Goal: Book appointment/travel/reservation

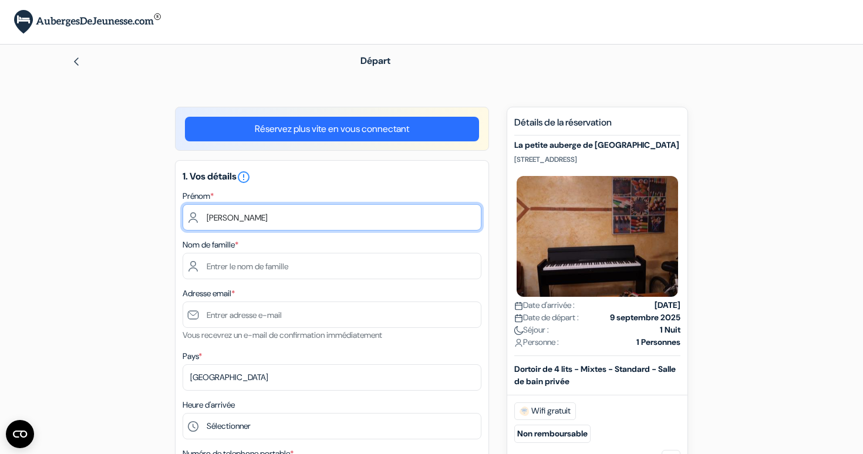
type input "[PERSON_NAME]"
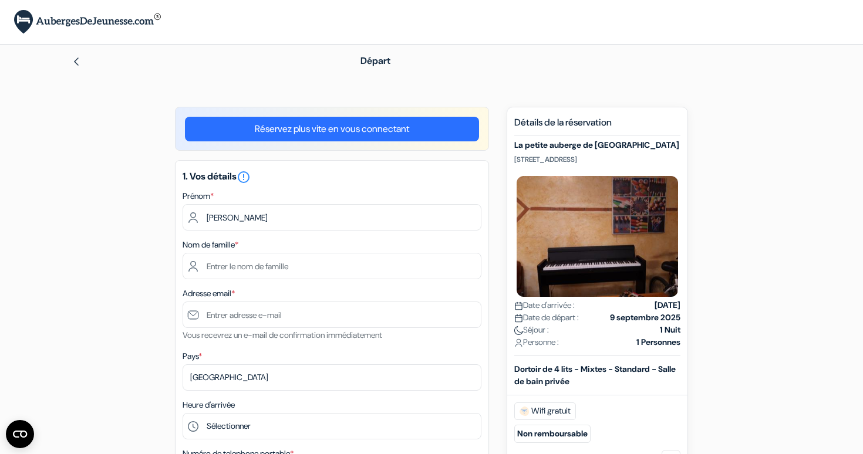
click at [373, 185] on div "1. Vos détails error_outline Prénom * [PERSON_NAME] Nom de famille * Adresse em…" at bounding box center [332, 363] width 314 height 406
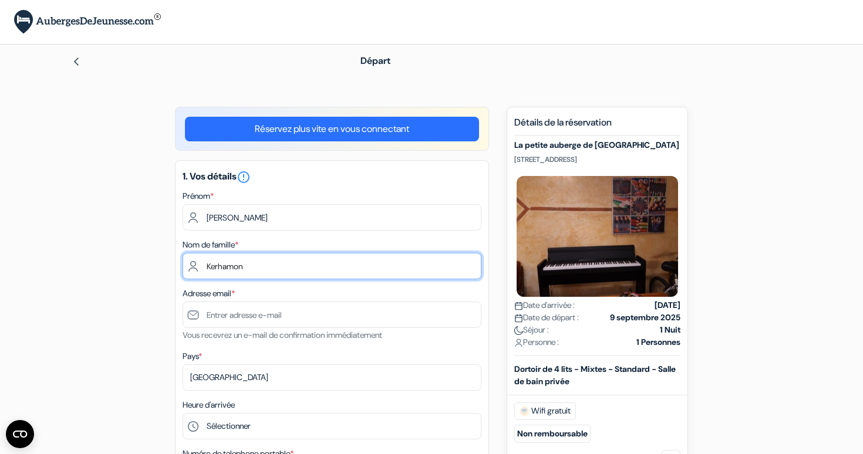
type input "Kerhamon"
click at [326, 239] on div "Nom de famille * [PERSON_NAME]" at bounding box center [331, 259] width 299 height 42
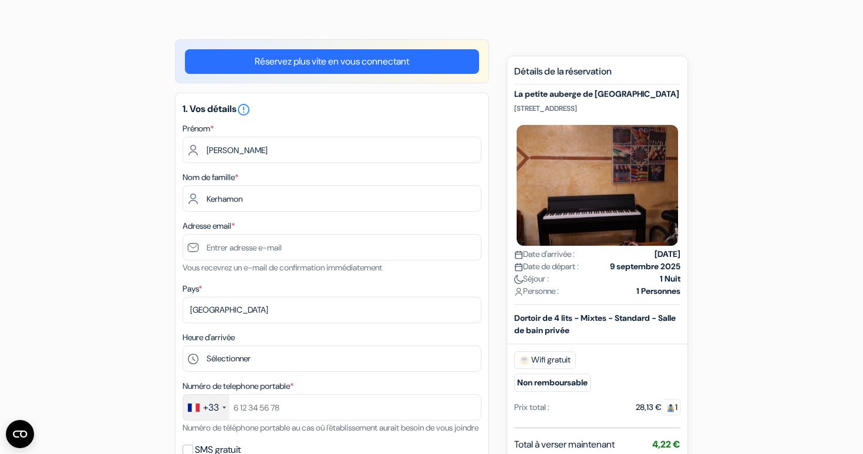
scroll to position [69, 0]
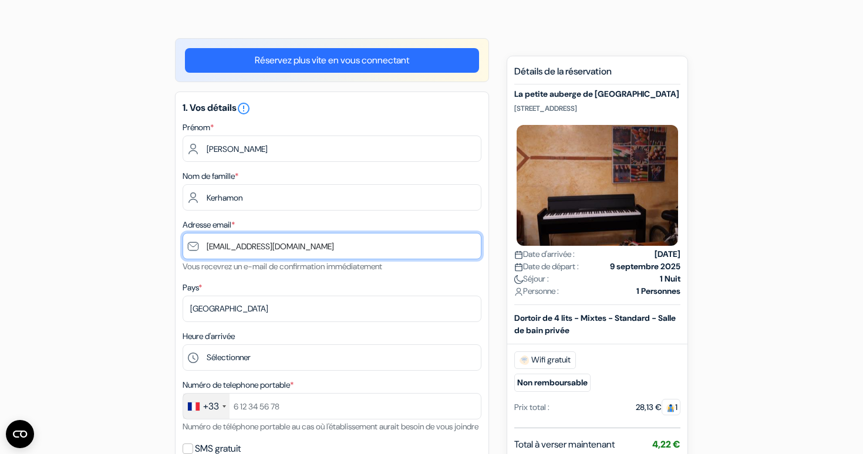
type input "[EMAIL_ADDRESS][DOMAIN_NAME]"
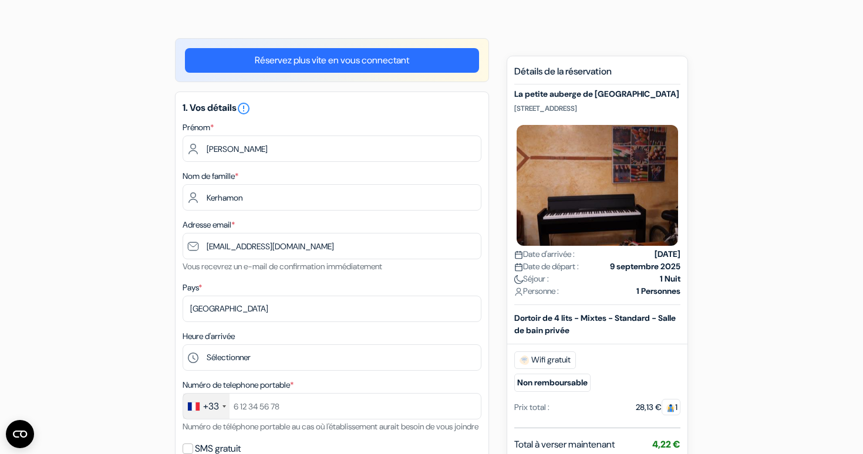
click at [438, 276] on div "1. Vos détails error_outline Prénom * [PERSON_NAME] Nom de famille * [PERSON_NA…" at bounding box center [332, 295] width 314 height 406
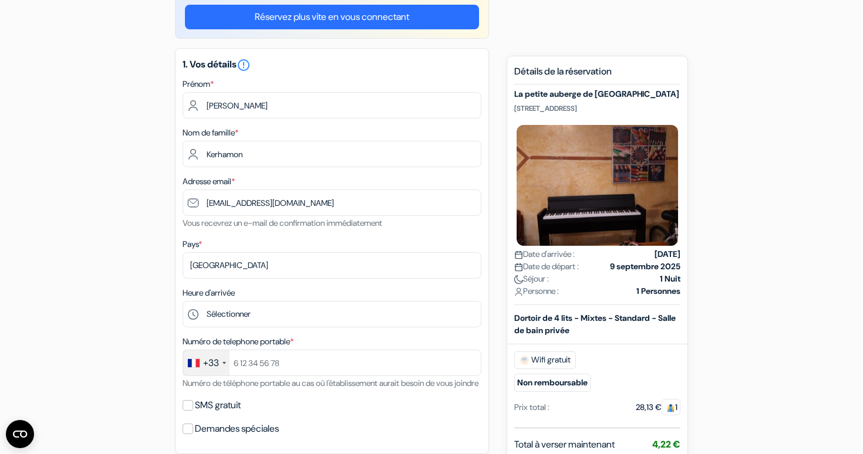
scroll to position [114, 0]
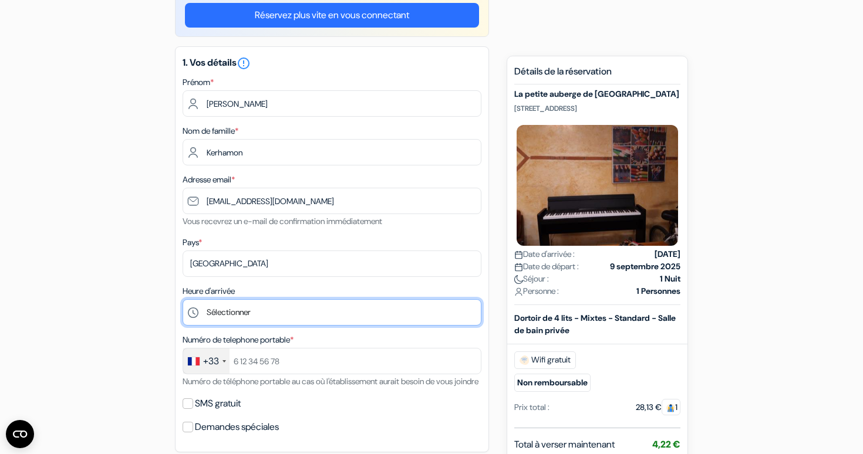
select select "19"
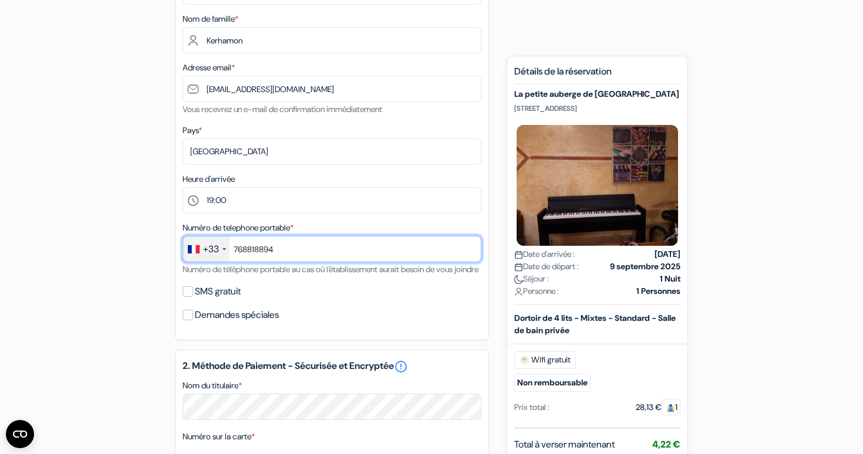
scroll to position [228, 0]
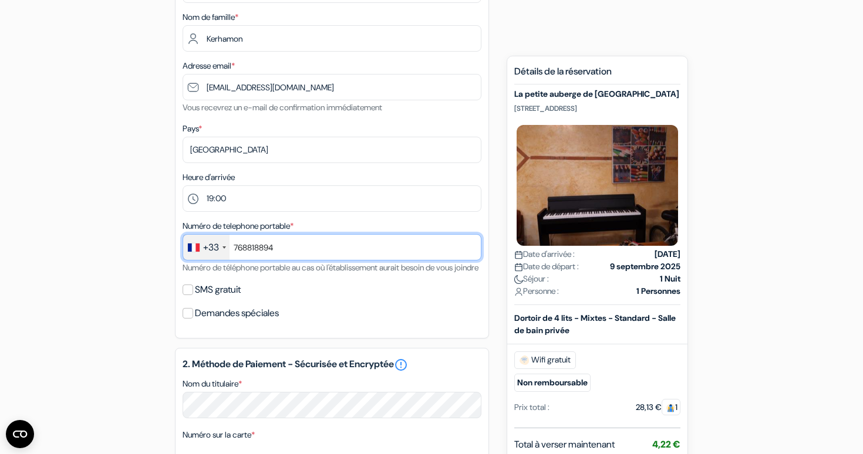
type input "768818894"
click at [189, 295] on input "SMS gratuit" at bounding box center [187, 290] width 11 height 11
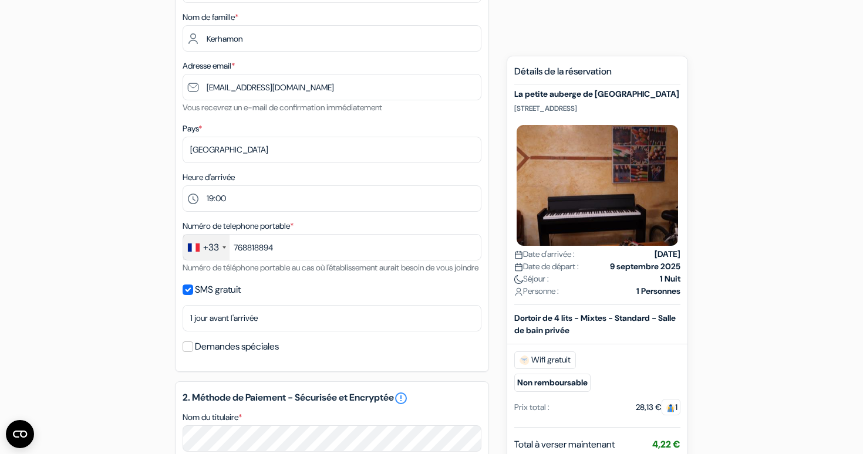
click at [189, 295] on input "SMS gratuit" at bounding box center [187, 290] width 11 height 11
checkbox input "false"
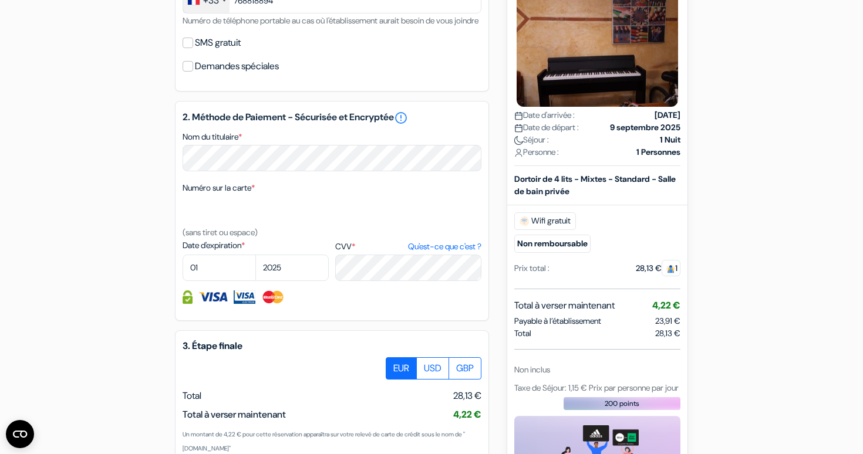
scroll to position [477, 0]
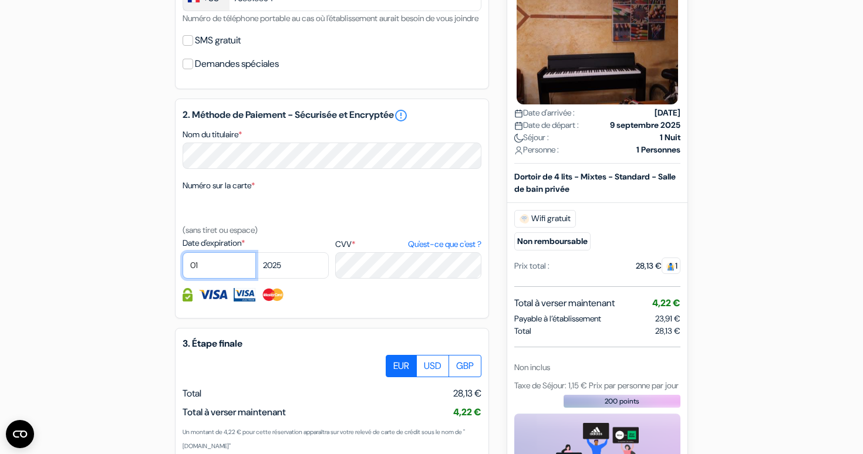
select select "04"
select select "2029"
click at [376, 302] on div at bounding box center [331, 294] width 299 height 13
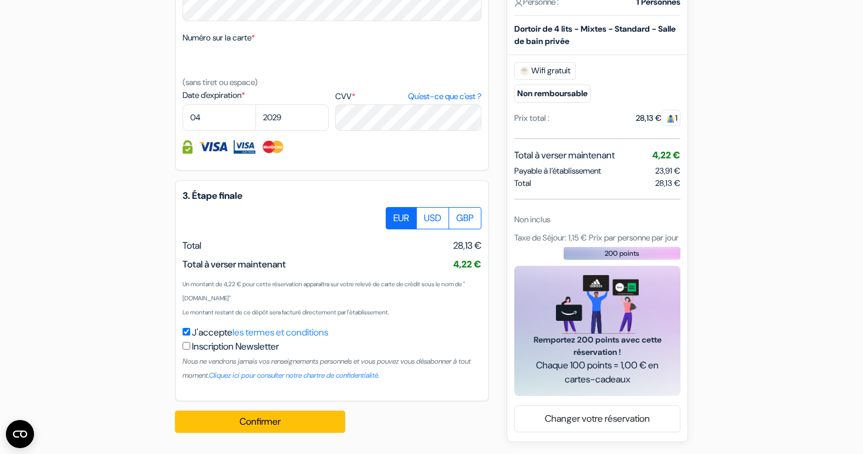
scroll to position [639, 0]
click at [278, 422] on button "Confirmer Loading..." at bounding box center [260, 422] width 170 height 22
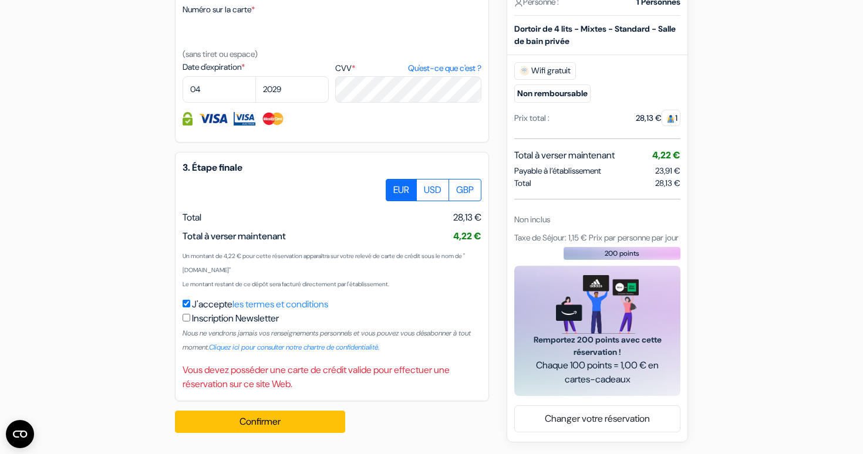
scroll to position [667, 0]
click at [432, 190] on label "USD" at bounding box center [432, 190] width 33 height 22
click at [394, 187] on input "USD" at bounding box center [390, 183] width 8 height 8
radio input "true"
click at [472, 194] on label "GBP" at bounding box center [464, 190] width 33 height 22
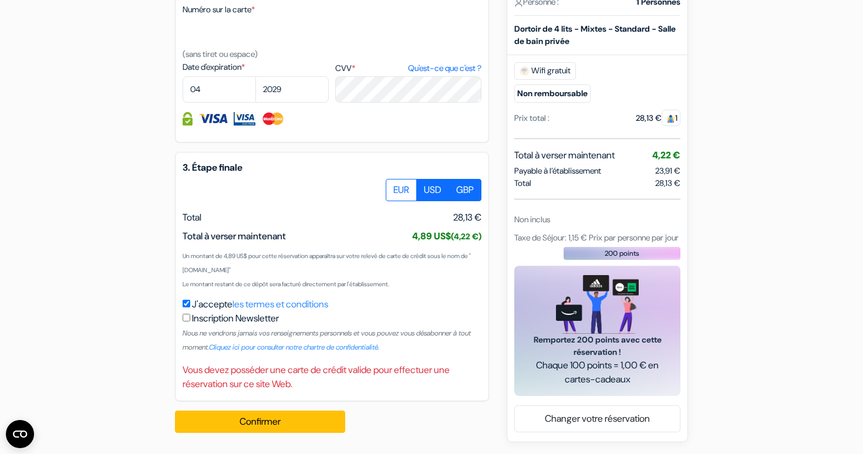
click at [394, 187] on input "GBP" at bounding box center [390, 183] width 8 height 8
radio input "true"
click at [395, 191] on label "EUR" at bounding box center [401, 190] width 31 height 22
click at [394, 187] on input "EUR" at bounding box center [390, 183] width 8 height 8
radio input "true"
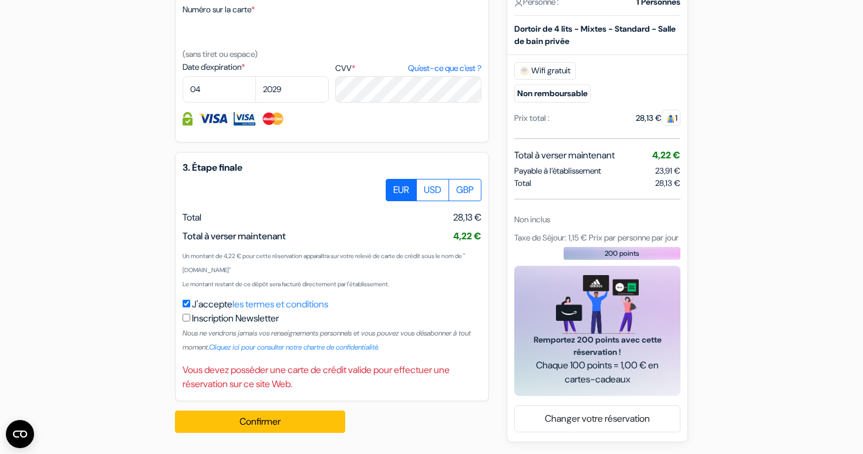
scroll to position [659, 0]
click at [271, 126] on img at bounding box center [273, 118] width 24 height 13
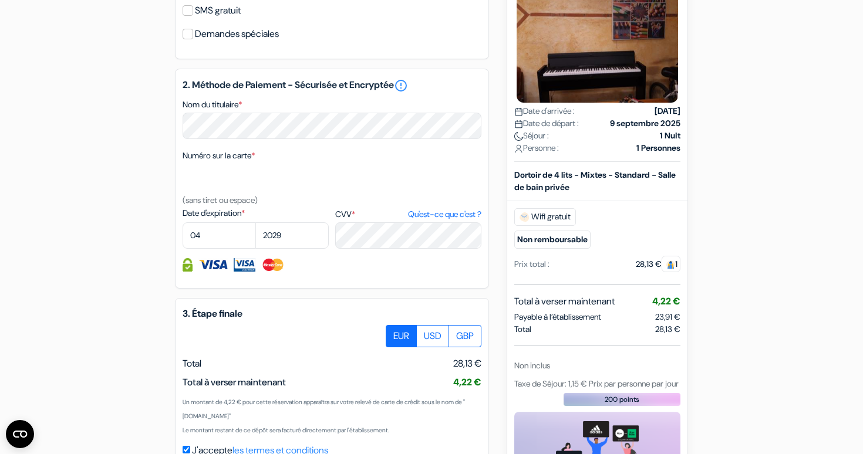
scroll to position [505, 0]
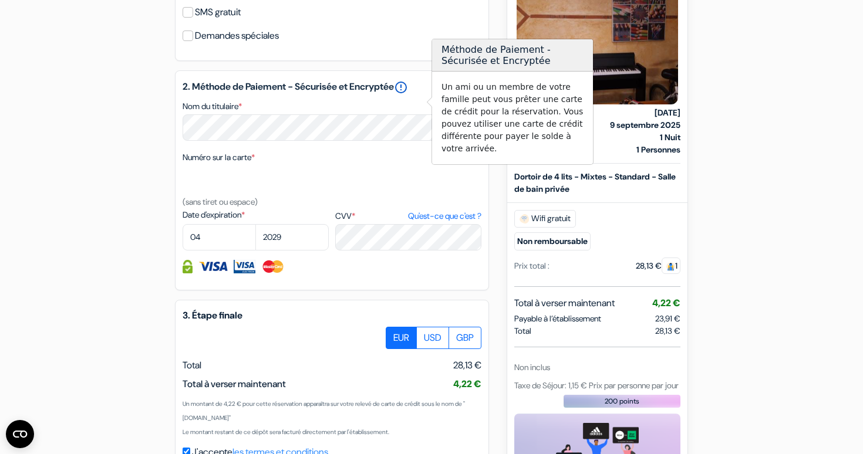
click at [408, 94] on link "error_outline" at bounding box center [401, 87] width 14 height 14
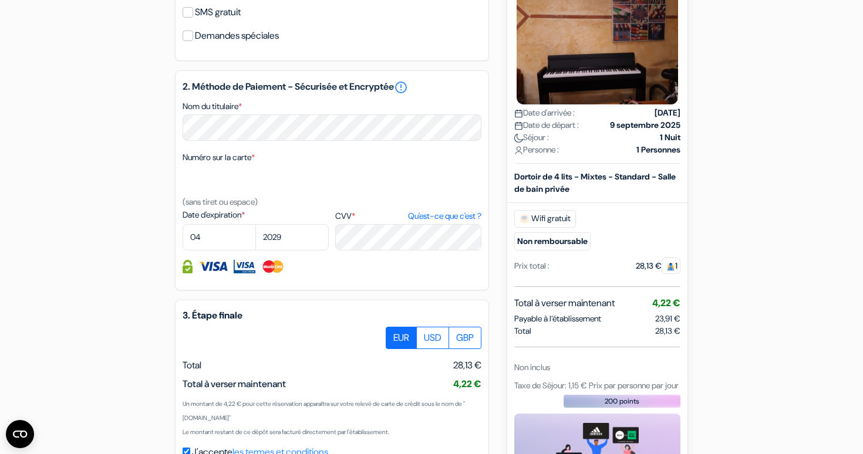
click at [350, 113] on div "2. Méthode de Paiement - Sécurisée et Encryptée error_outline Nom du titulaire …" at bounding box center [332, 180] width 314 height 220
click at [431, 222] on link "Qu'est-ce que c'est ?" at bounding box center [444, 216] width 73 height 12
click at [368, 288] on div "2. Méthode de Paiement - Sécurisée et Encryptée error_outline Nom du titulaire …" at bounding box center [332, 180] width 314 height 220
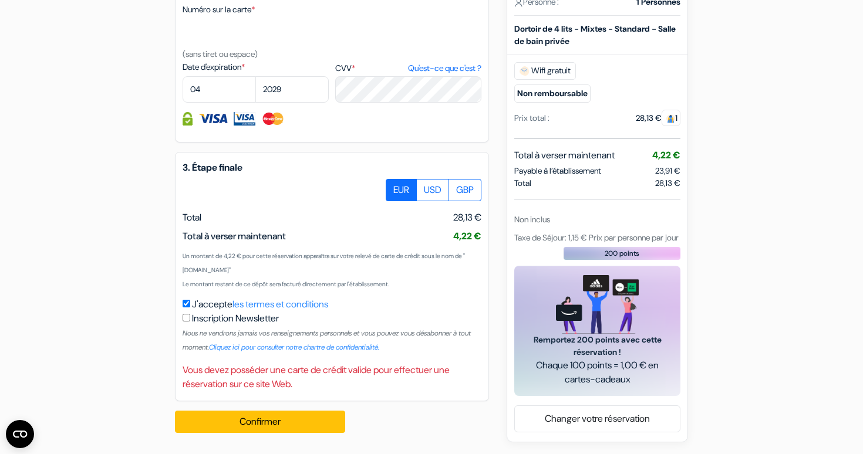
scroll to position [667, 0]
click at [186, 321] on input "checkbox" at bounding box center [186, 318] width 8 height 8
click at [185, 322] on input "checkbox" at bounding box center [186, 318] width 8 height 8
checkbox input "false"
click at [265, 347] on link "Cliquez ici pour consulter notre chartre de confidentialité." at bounding box center [294, 347] width 170 height 9
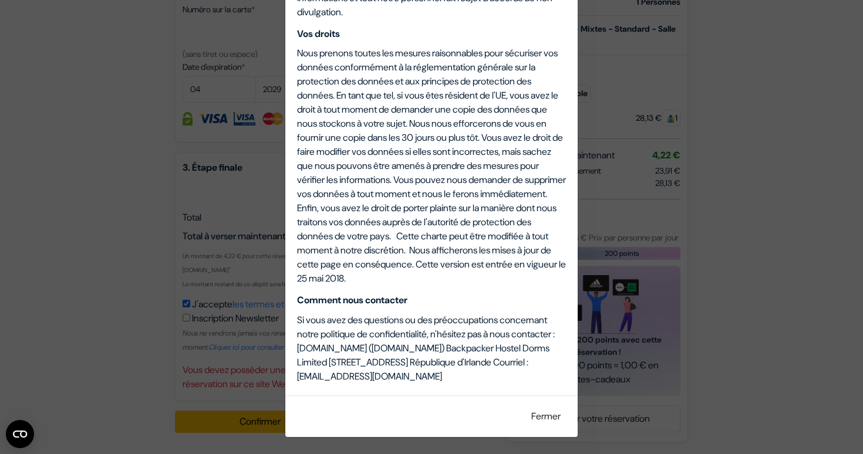
scroll to position [2761, 0]
click at [536, 413] on button "Fermer" at bounding box center [545, 416] width 45 height 22
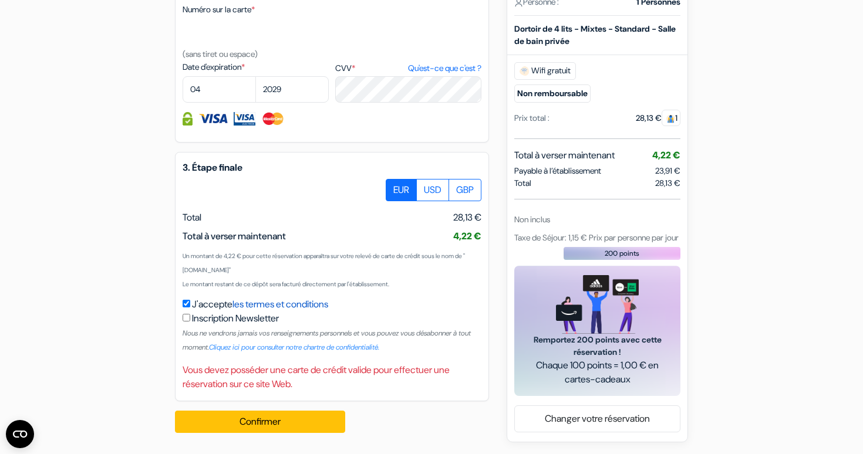
click at [301, 303] on link "les termes et conditions" at bounding box center [280, 304] width 96 height 12
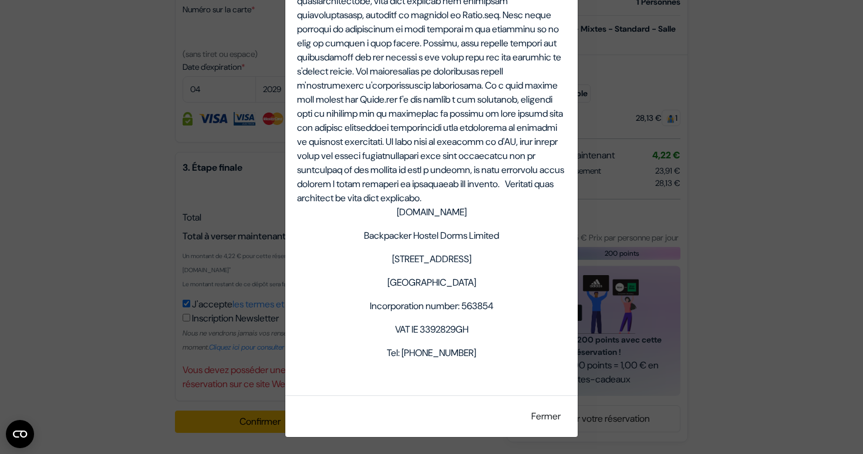
scroll to position [4260, 0]
click at [546, 415] on button "Fermer" at bounding box center [545, 416] width 45 height 22
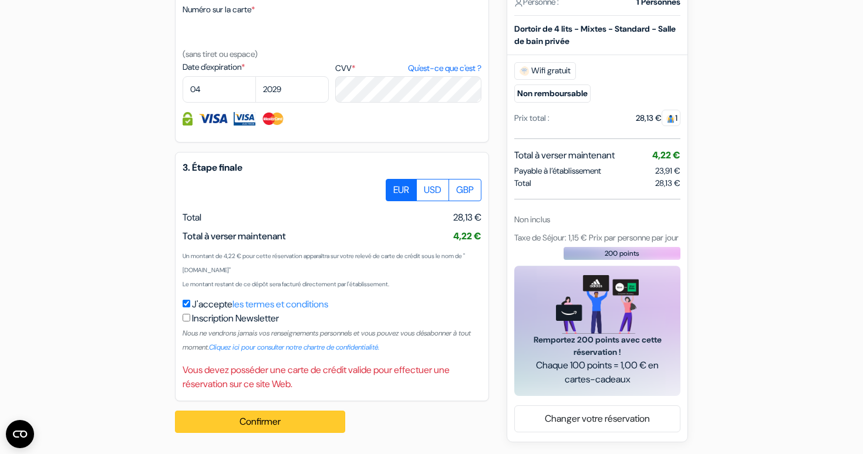
click at [317, 420] on button "Confirmer Loading..." at bounding box center [260, 422] width 170 height 22
click at [624, 364] on span "Chaque 100 points = 1,00 € en cartes-cadeaux" at bounding box center [597, 373] width 138 height 28
click at [645, 251] on div "200 points" at bounding box center [621, 252] width 117 height 13
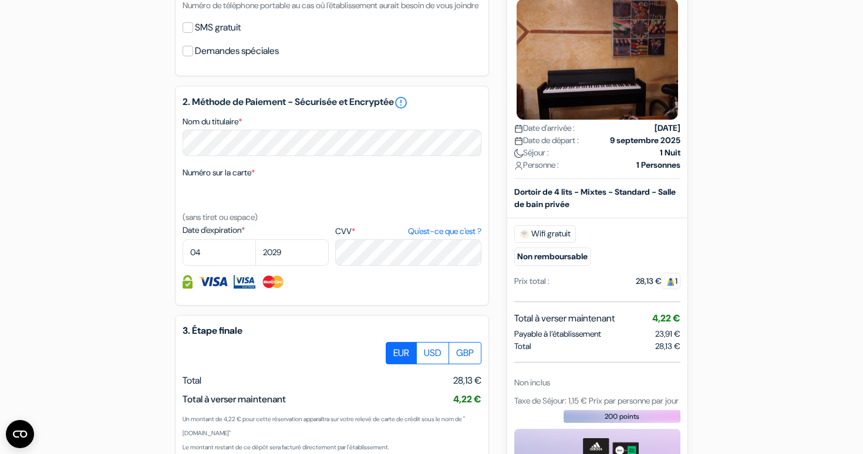
scroll to position [464, 0]
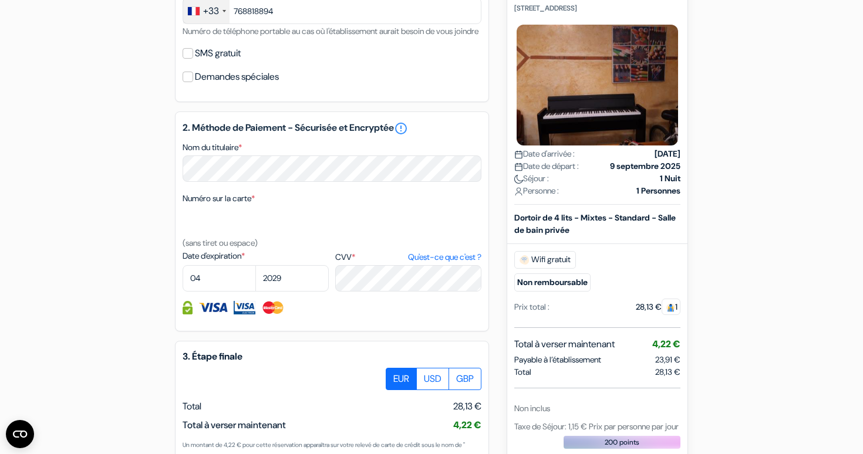
click at [564, 280] on small "Non remboursable" at bounding box center [552, 282] width 76 height 18
click at [620, 168] on strong "9 septembre 2025" at bounding box center [645, 166] width 70 height 12
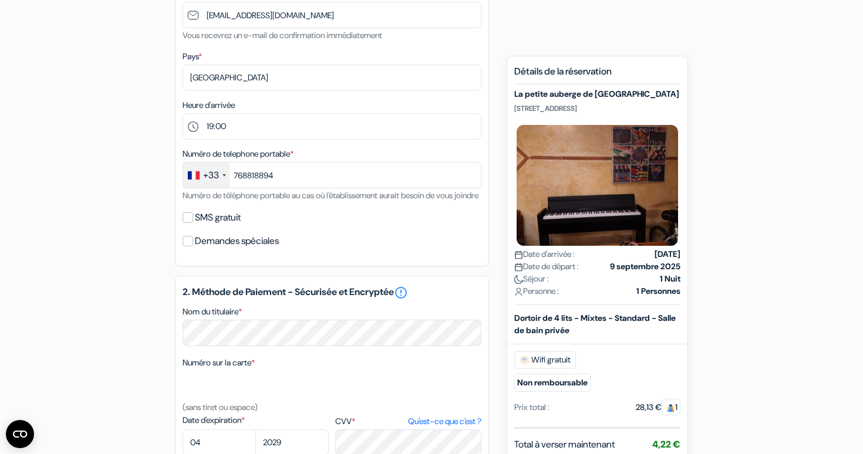
scroll to position [288, 0]
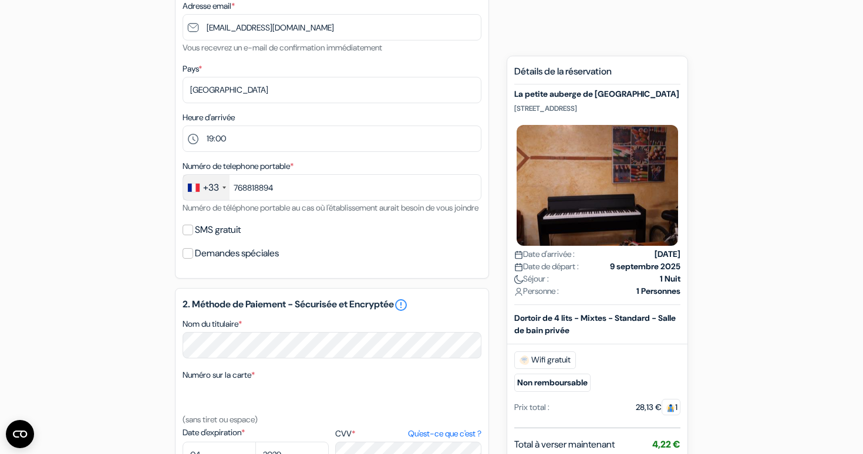
click at [620, 168] on img at bounding box center [597, 186] width 166 height 126
click at [635, 96] on h5 "La petite auberge de [GEOGRAPHIC_DATA]" at bounding box center [597, 94] width 166 height 10
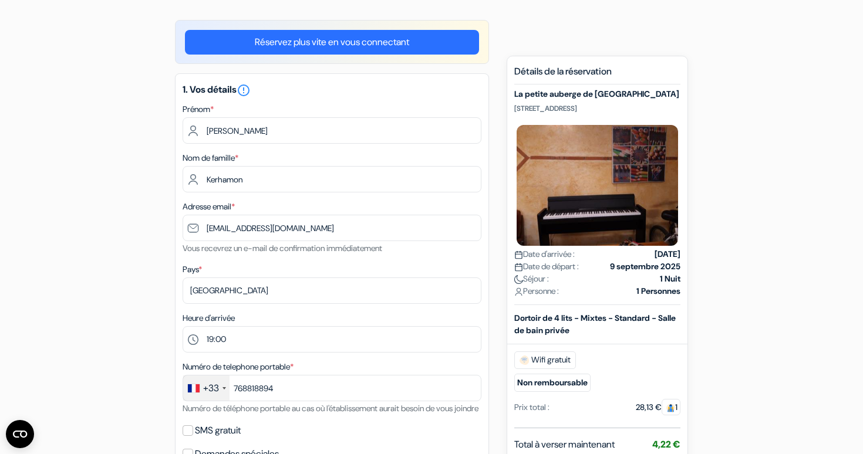
scroll to position [86, 0]
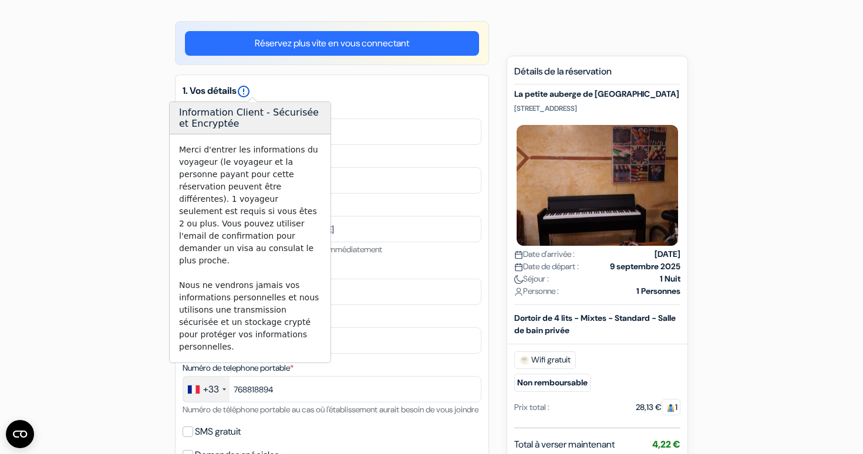
click at [248, 93] on icon "error_outline" at bounding box center [243, 91] width 14 height 14
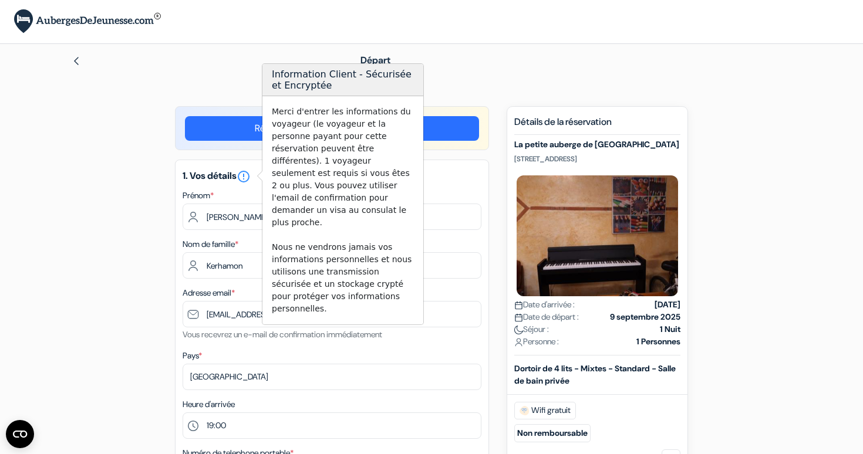
scroll to position [0, 0]
click at [469, 64] on div "Départ" at bounding box center [572, 61] width 438 height 14
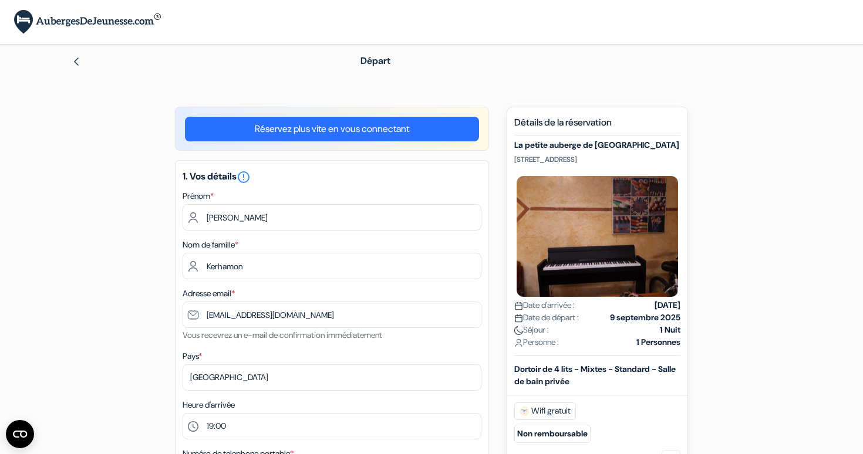
click at [396, 131] on link "Réservez plus vite en vous connectant" at bounding box center [332, 129] width 294 height 25
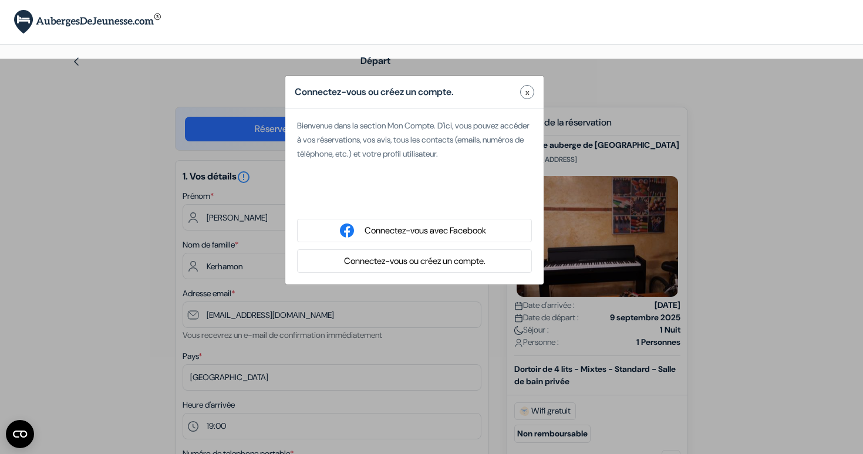
click at [445, 263] on button "Connectez-vous ou créez un compte." at bounding box center [414, 261] width 148 height 15
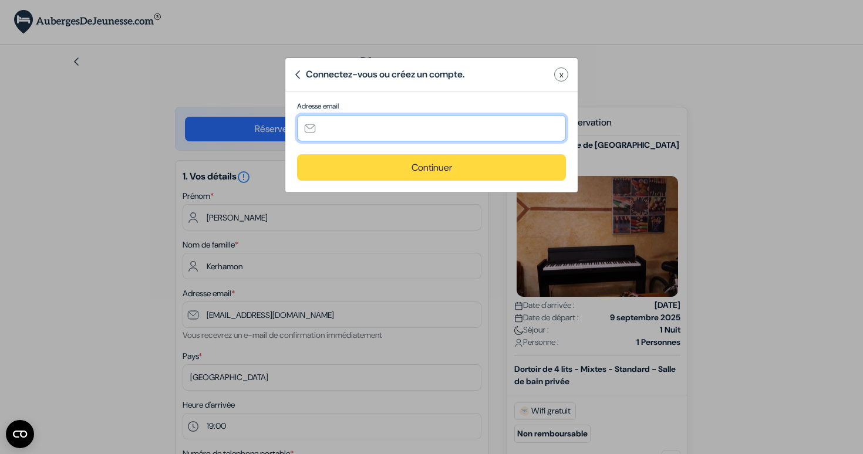
click at [430, 130] on input "text" at bounding box center [431, 128] width 269 height 26
type input "[EMAIL_ADDRESS][DOMAIN_NAME]"
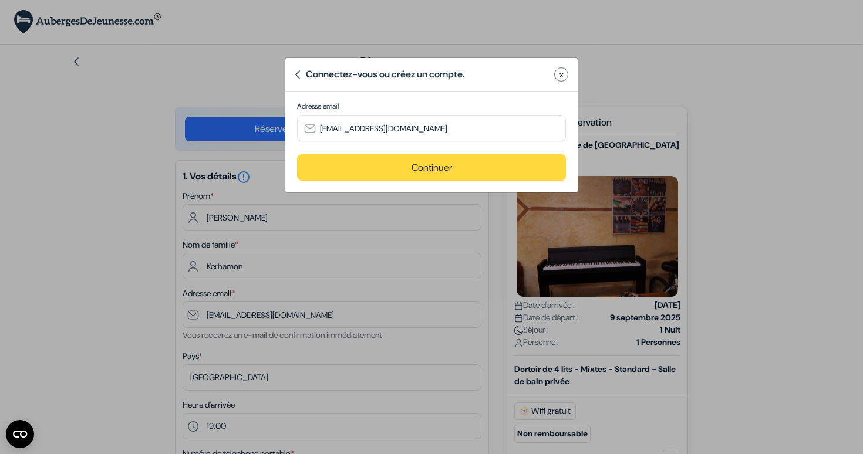
click at [410, 167] on button "Continuer" at bounding box center [431, 167] width 269 height 26
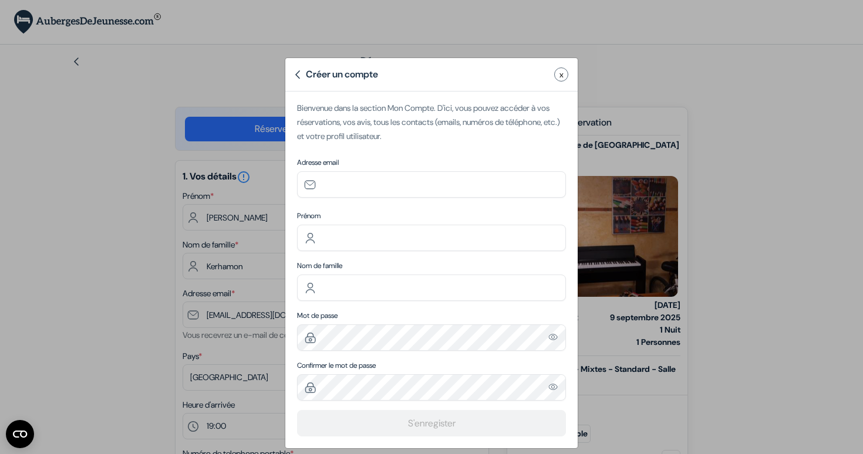
type input "[EMAIL_ADDRESS][DOMAIN_NAME]"
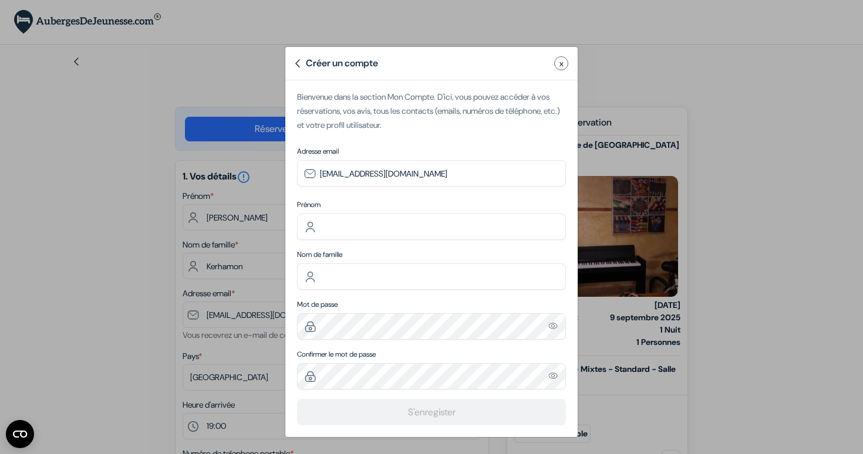
scroll to position [11, 0]
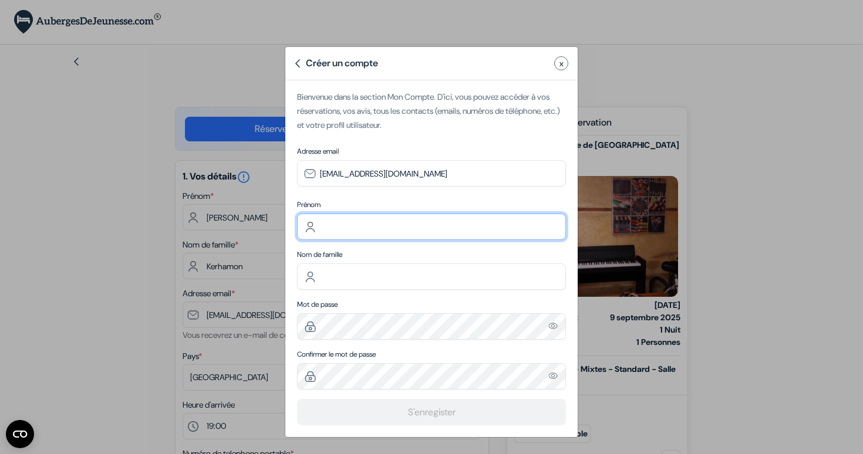
click at [447, 229] on input "text" at bounding box center [431, 227] width 269 height 26
type input "[PERSON_NAME]"
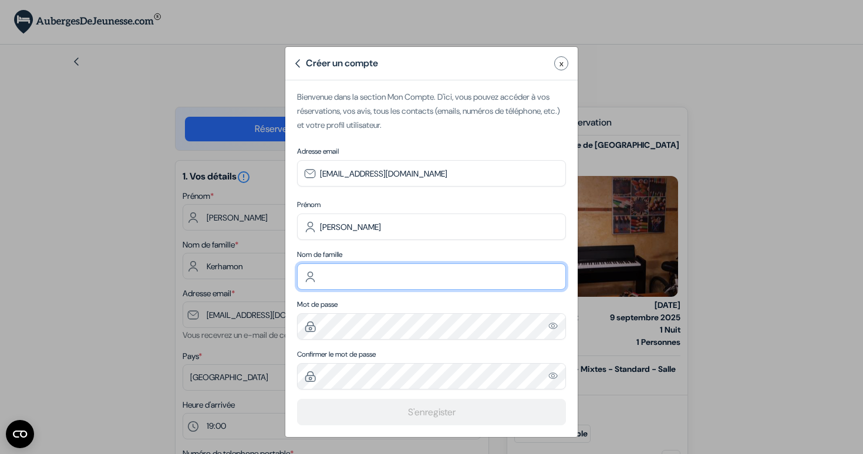
click at [420, 280] on input "text" at bounding box center [431, 276] width 269 height 26
type input "Kerhamon"
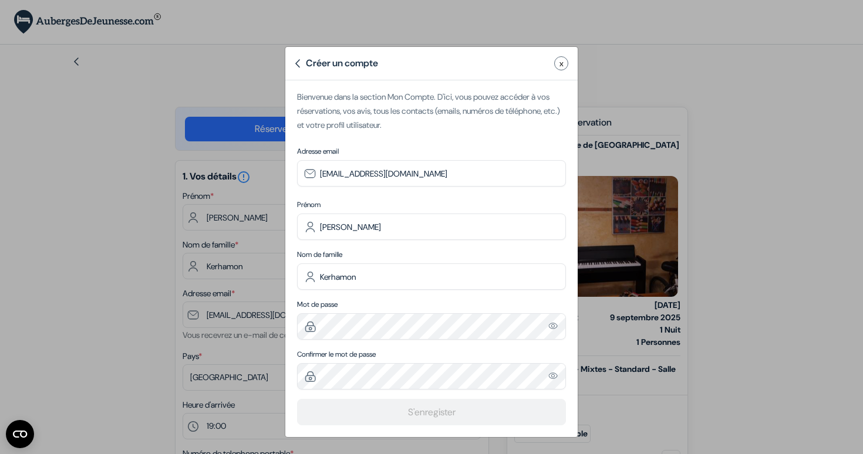
click at [555, 326] on img "Please enter a valid email address" at bounding box center [553, 326] width 11 height 10
click at [553, 326] on img "Please enter a valid email address" at bounding box center [553, 326] width 11 height 10
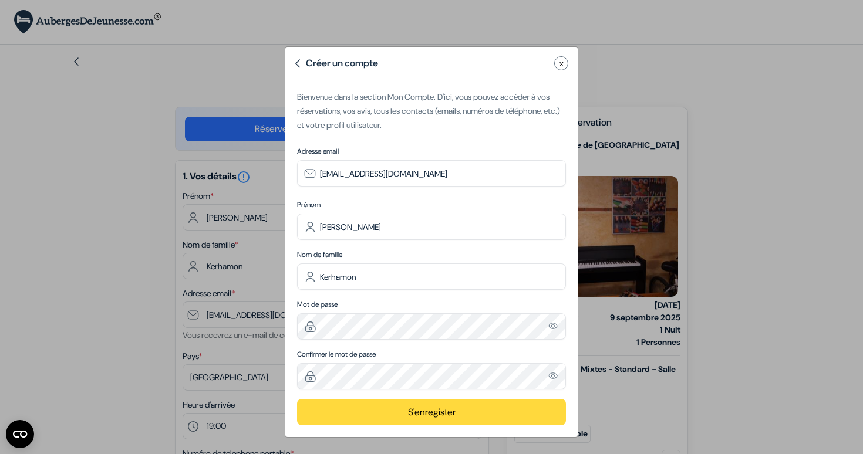
click at [555, 376] on img "Please enter a valid email address" at bounding box center [553, 376] width 11 height 10
click at [466, 408] on button "S'enregister" at bounding box center [431, 412] width 269 height 26
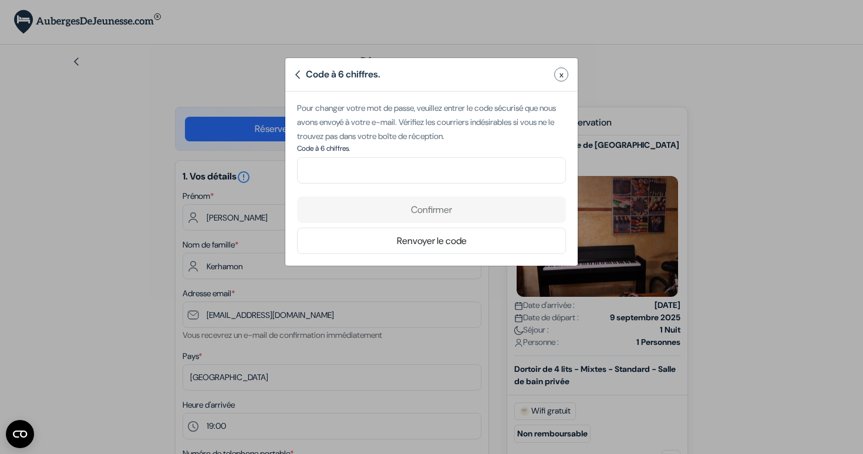
scroll to position [0, 0]
click at [459, 175] on input "number" at bounding box center [431, 170] width 269 height 26
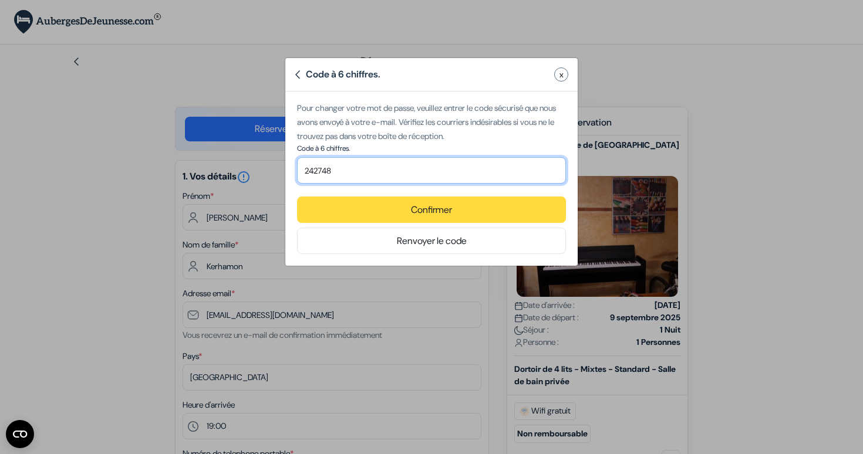
type input "242748"
click at [532, 208] on button "Confirmer" at bounding box center [431, 210] width 269 height 26
click at [451, 208] on button "Confirmer" at bounding box center [431, 210] width 269 height 26
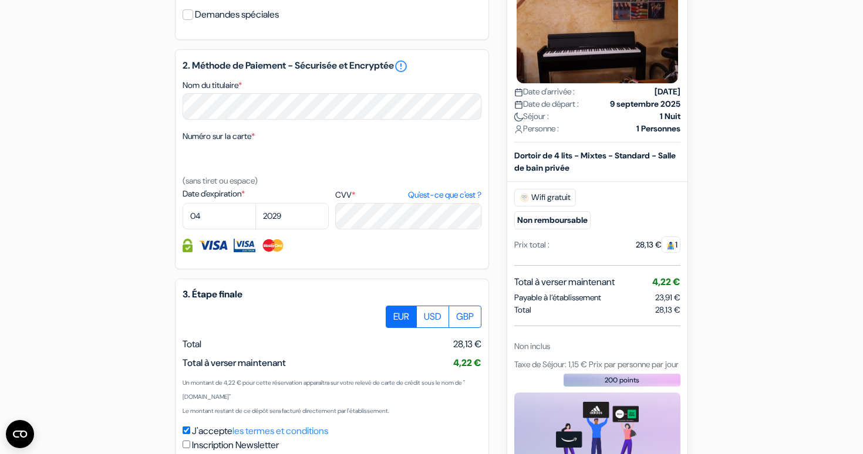
scroll to position [511, 0]
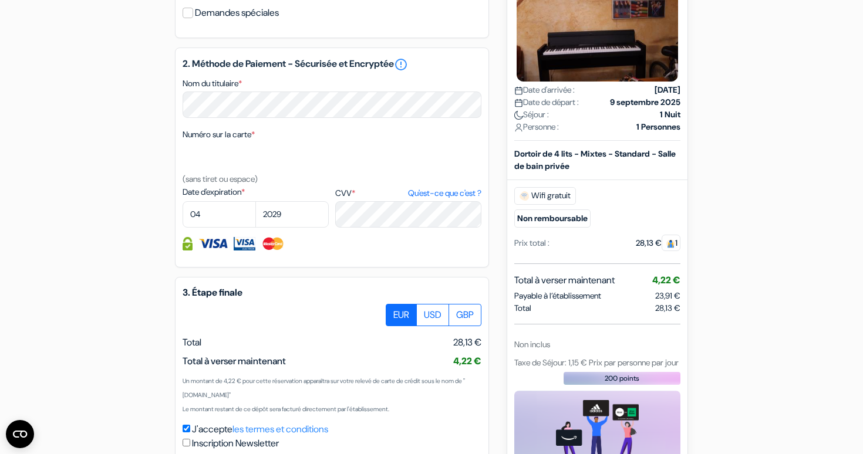
click at [342, 146] on div "Numéro sur la carte * (sans tiret ou espace)" at bounding box center [331, 156] width 299 height 59
click at [349, 268] on div "2. Méthode de Paiement - Sécurisée et Encryptée error_outline Nom du titulaire …" at bounding box center [332, 158] width 314 height 220
click at [266, 251] on img at bounding box center [273, 243] width 24 height 13
click at [408, 72] on link "error_outline" at bounding box center [401, 65] width 14 height 14
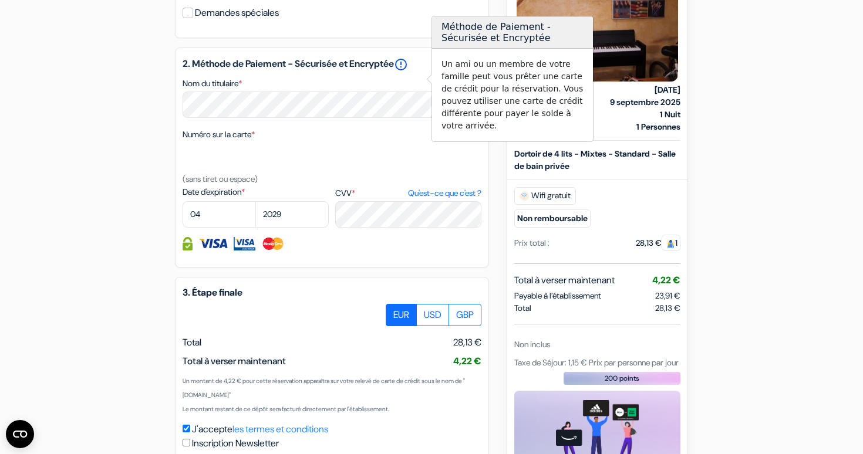
click at [408, 72] on link "error_outline" at bounding box center [401, 65] width 14 height 14
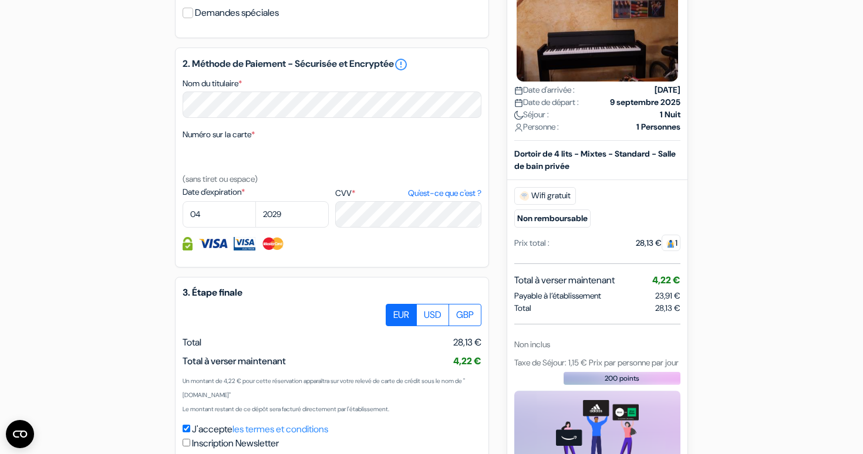
click at [403, 92] on div "Nom du titulaire *" at bounding box center [331, 97] width 299 height 42
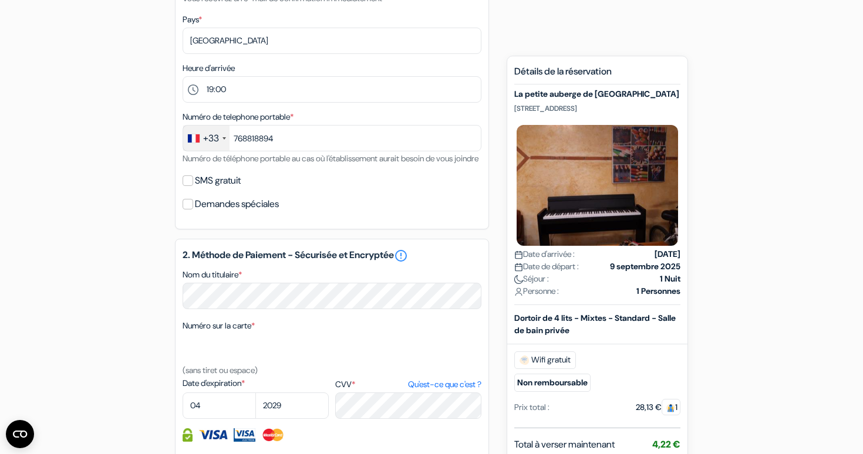
scroll to position [305, 0]
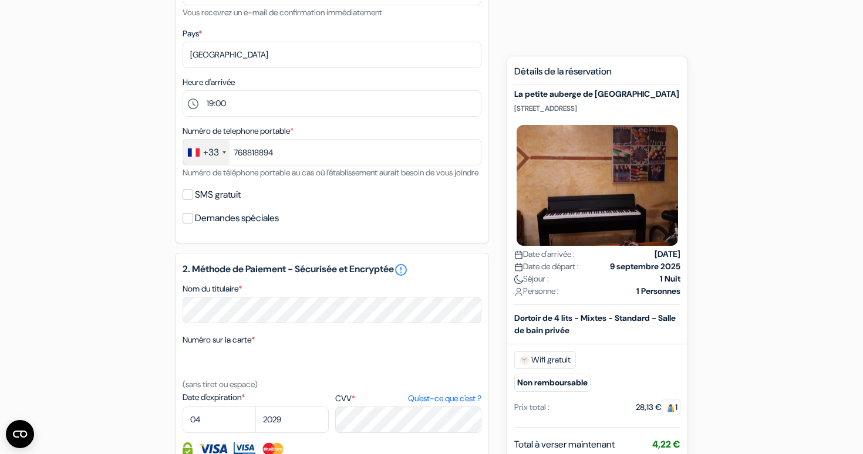
click at [188, 200] on input "SMS gratuit" at bounding box center [187, 195] width 11 height 11
checkbox input "true"
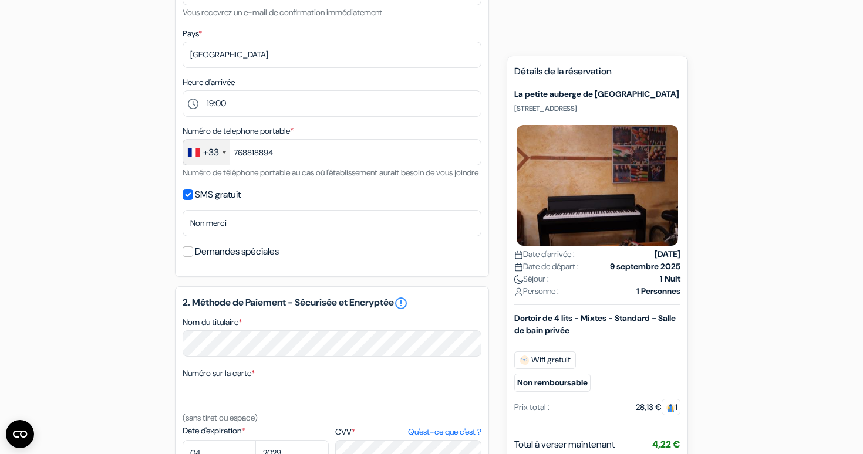
click at [181, 208] on div "1. Vos détails error_outline Prénom * [PERSON_NAME] Nom de famille * [PERSON_NA…" at bounding box center [332, 57] width 314 height 440
click at [186, 257] on input "Demandes spéciales" at bounding box center [187, 251] width 11 height 11
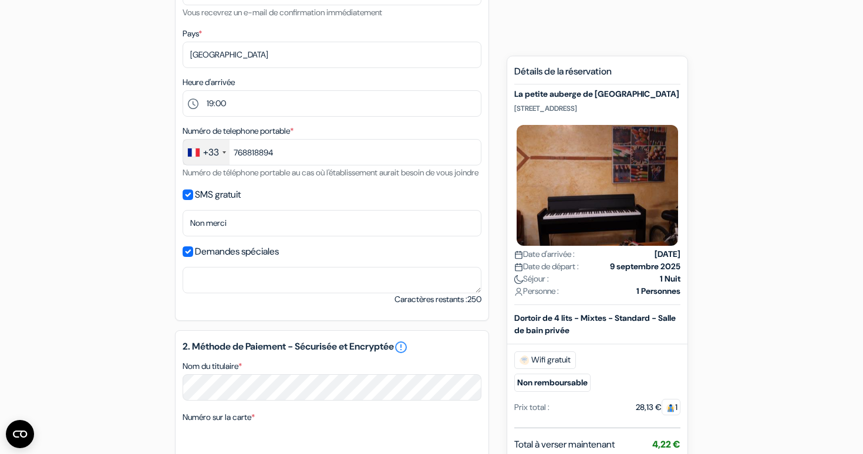
click at [186, 257] on input "Demandes spéciales" at bounding box center [187, 251] width 11 height 11
checkbox input "false"
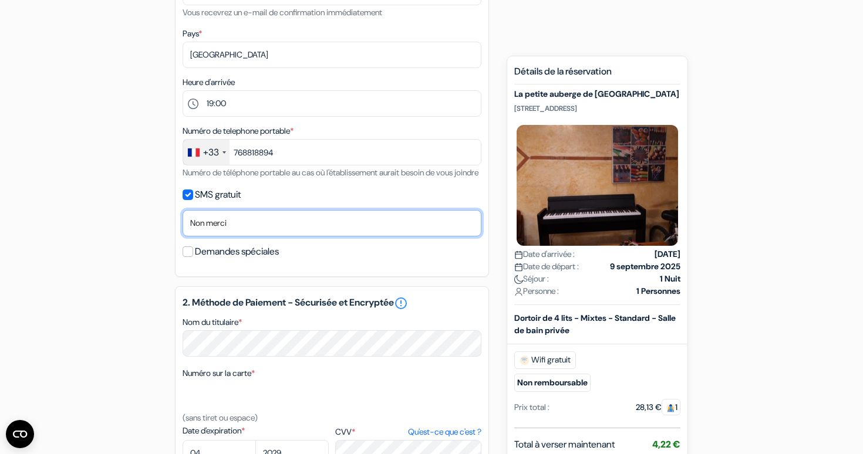
select select "0"
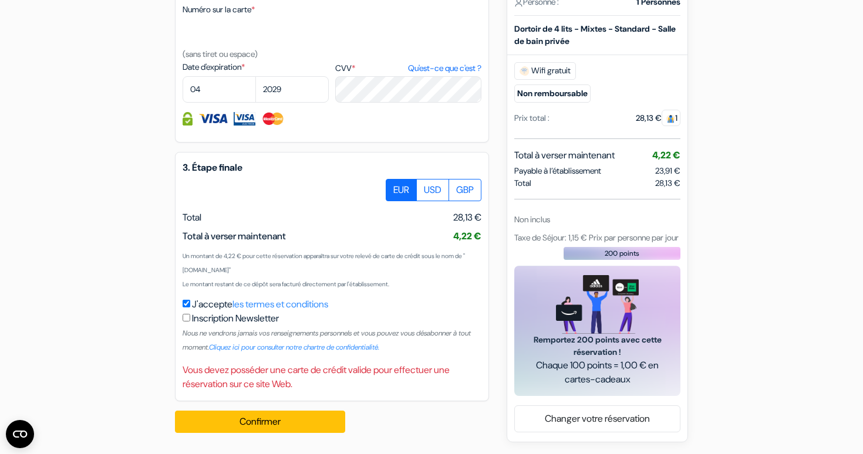
scroll to position [674, 0]
click at [186, 307] on input "J'accepte les termes et conditions" at bounding box center [186, 304] width 8 height 8
checkbox input "true"
click at [424, 200] on label "USD" at bounding box center [432, 190] width 33 height 22
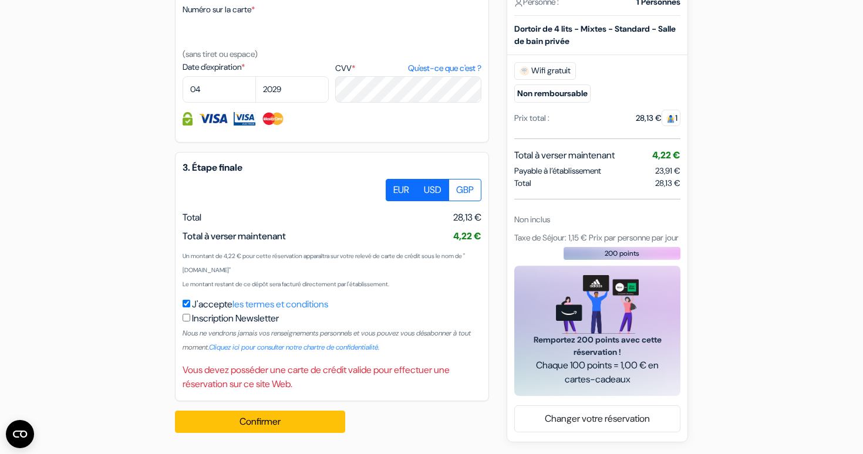
click at [394, 187] on input "USD" at bounding box center [390, 183] width 8 height 8
radio input "true"
click at [468, 201] on label "GBP" at bounding box center [464, 190] width 33 height 22
click at [394, 187] on input "GBP" at bounding box center [390, 183] width 8 height 8
radio input "true"
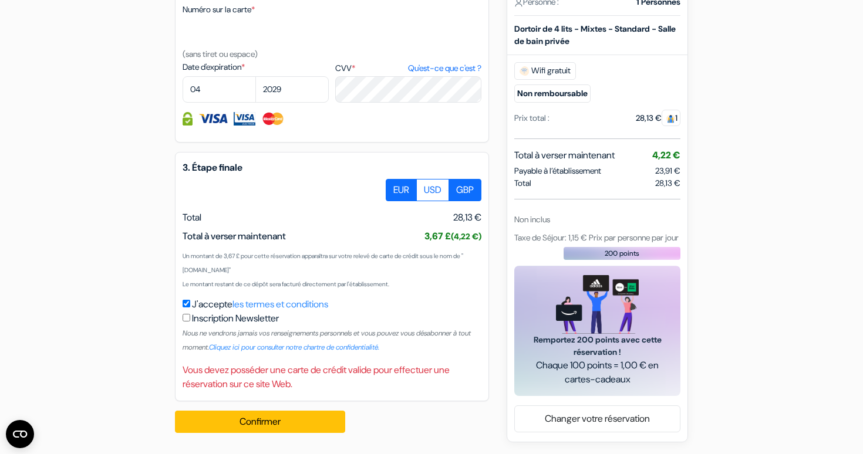
click at [400, 201] on label "EUR" at bounding box center [401, 190] width 31 height 22
click at [394, 187] on input "EUR" at bounding box center [390, 183] width 8 height 8
radio input "true"
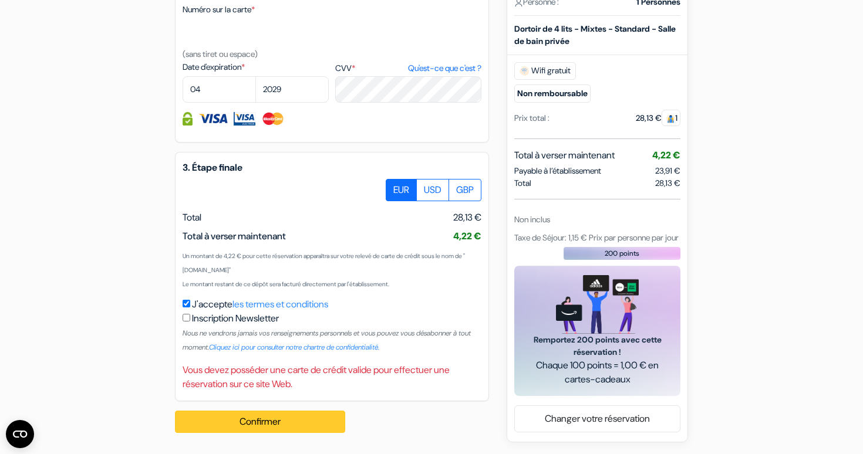
click at [270, 426] on button "Confirmer Loading..." at bounding box center [260, 422] width 170 height 22
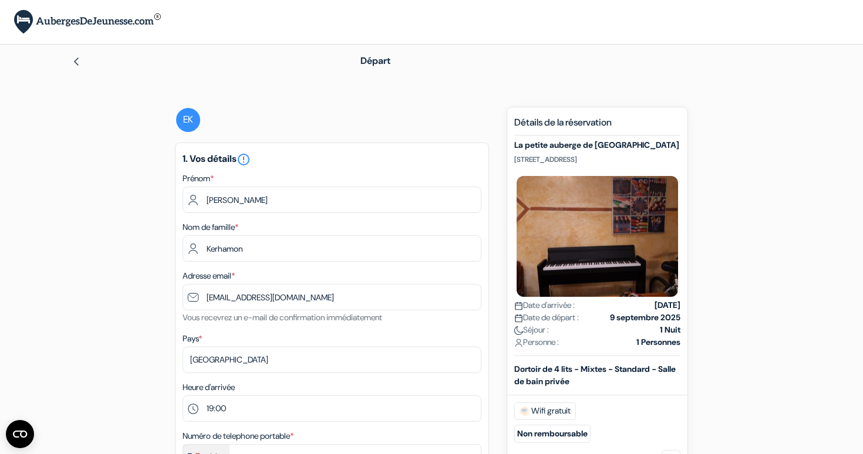
scroll to position [0, 0]
click at [75, 60] on img at bounding box center [76, 61] width 9 height 9
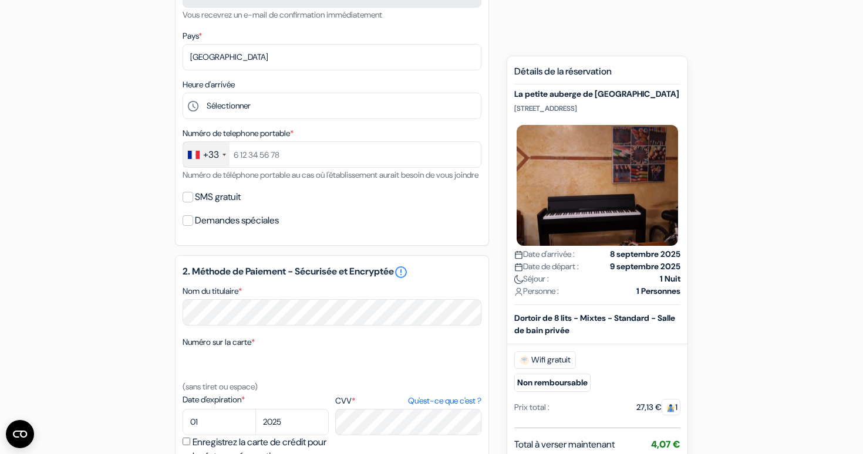
scroll to position [278, 0]
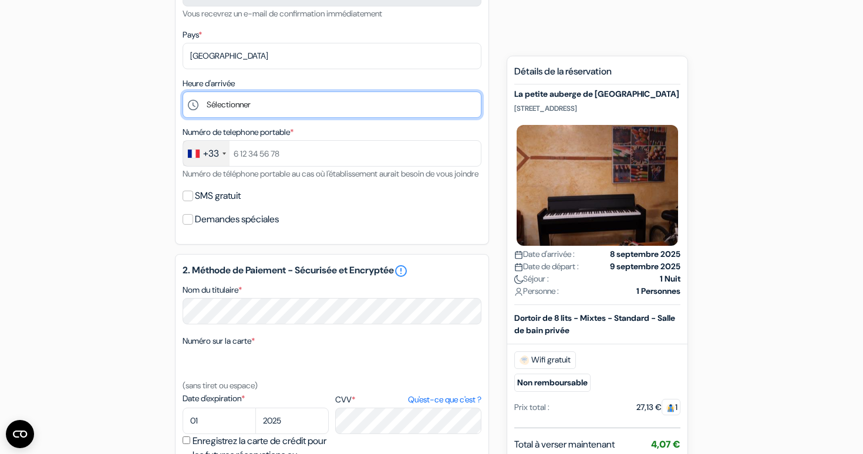
select select "19"
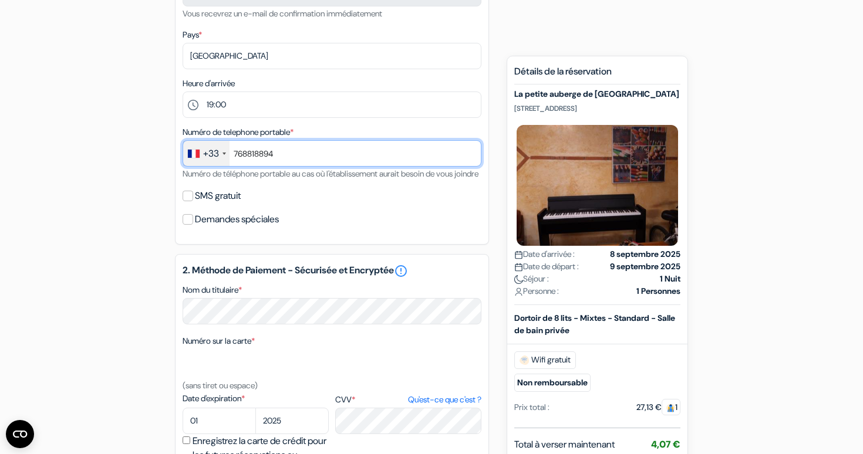
type input "768818894"
click at [191, 201] on input "SMS gratuit" at bounding box center [187, 196] width 11 height 11
checkbox input "true"
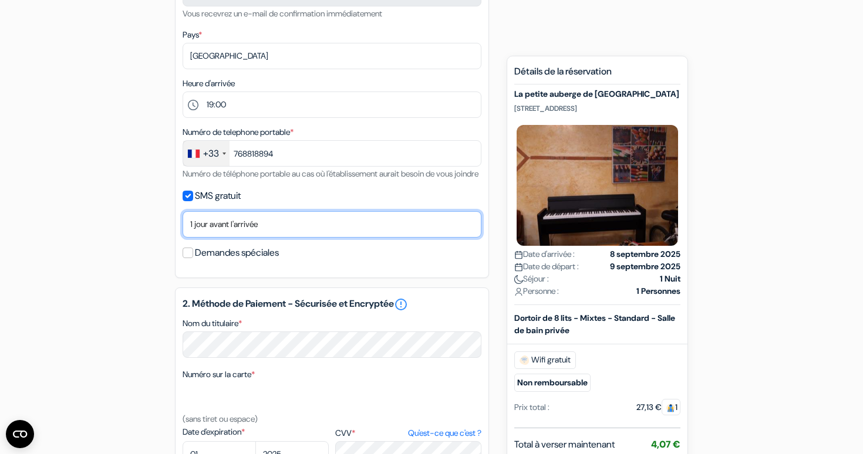
select select "0"
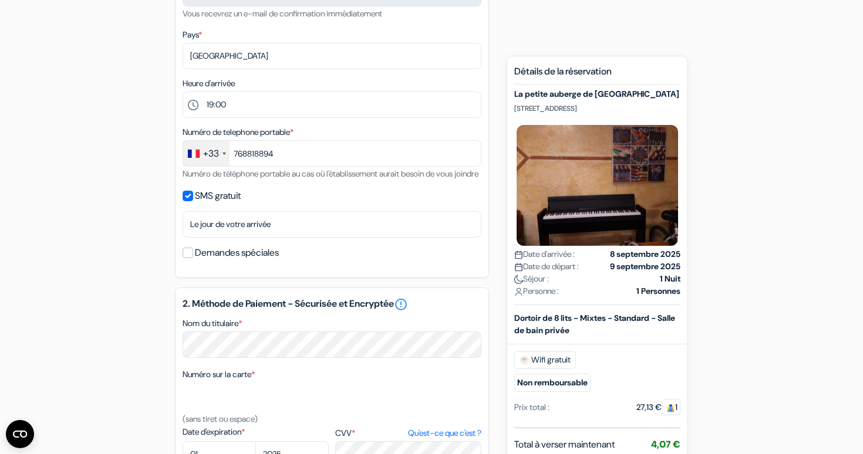
click at [140, 239] on div "add_box La petite auberge de Saint-Sernin 17 rue d'Embarthe, Toulouse, France D…" at bounding box center [431, 304] width 775 height 950
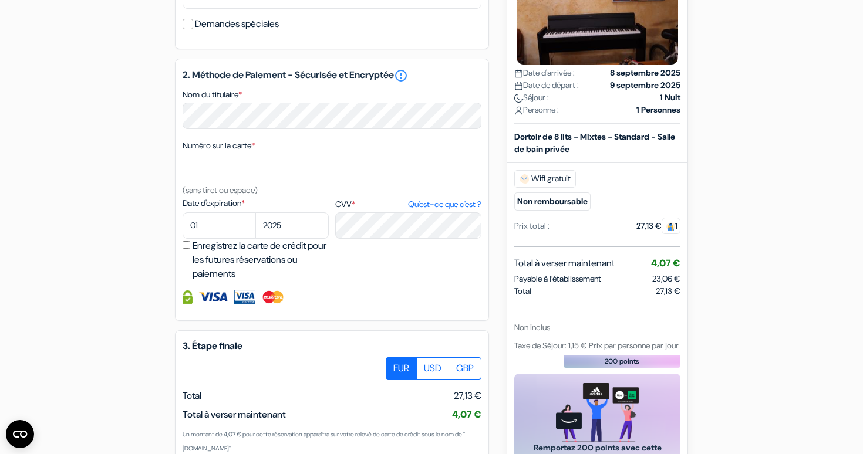
scroll to position [523, 0]
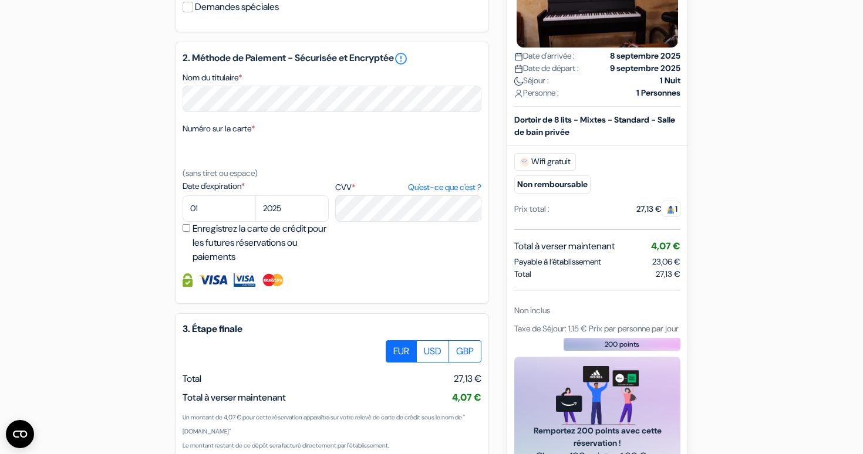
click at [322, 180] on div "Numéro sur la carte * (sans tiret ou espace)" at bounding box center [331, 150] width 299 height 59
select select "04"
select select "2029"
click at [187, 232] on input "Enregistrez la carte de crédit pour les futures réservations ou paiements" at bounding box center [186, 228] width 8 height 8
checkbox input "true"
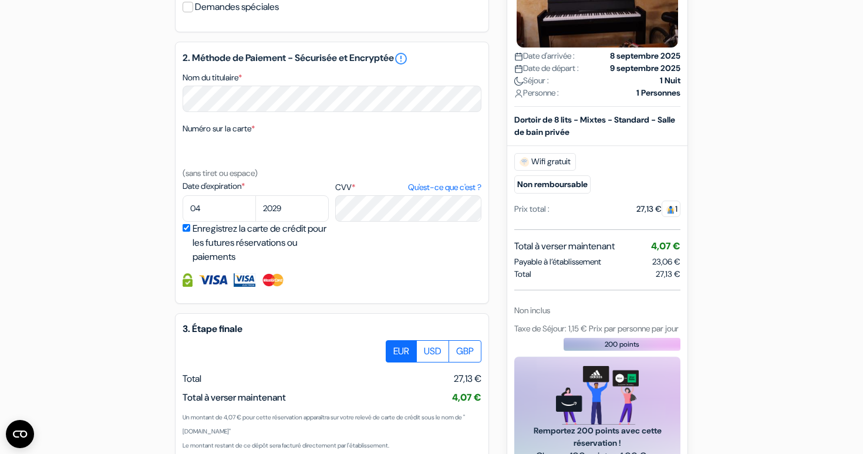
click at [266, 287] on img at bounding box center [273, 279] width 24 height 13
click at [242, 287] on img at bounding box center [244, 279] width 21 height 13
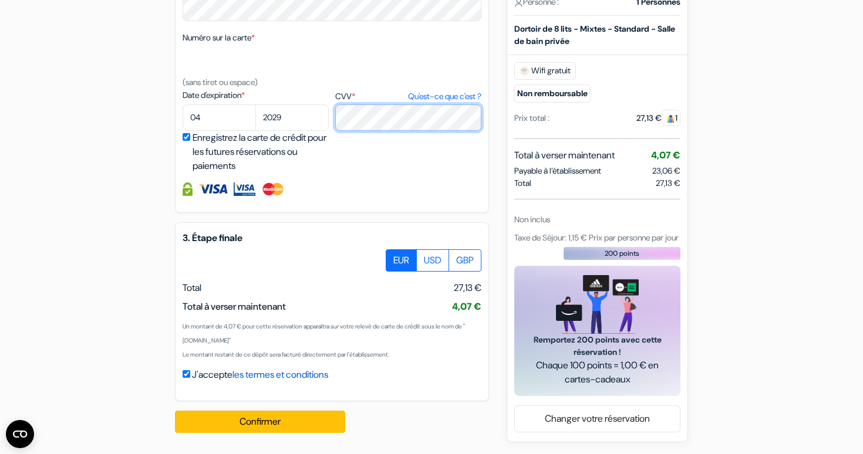
scroll to position [628, 0]
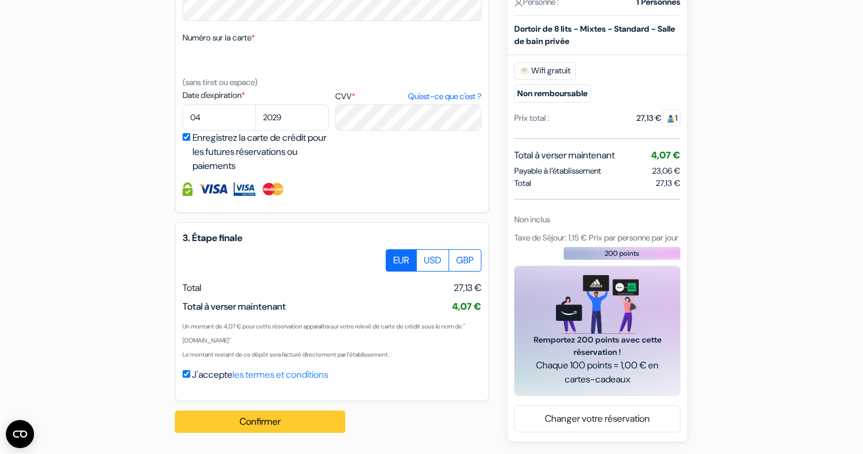
click at [312, 423] on button "Confirmer Loading..." at bounding box center [260, 422] width 170 height 22
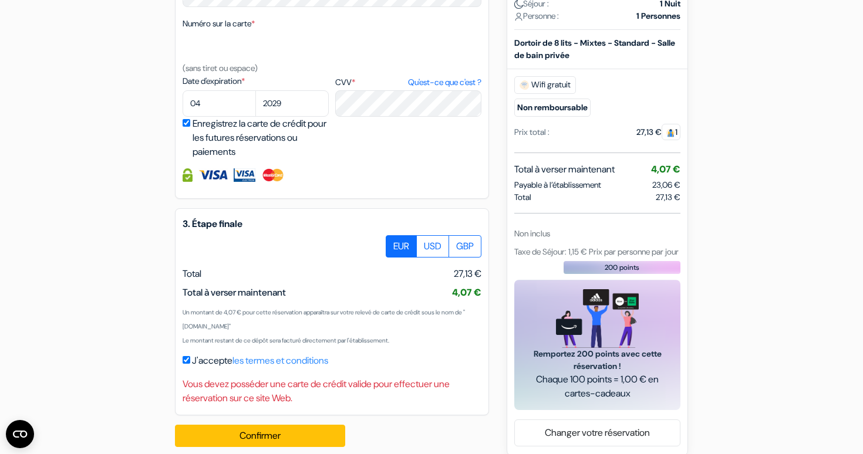
click at [286, 405] on div "Vous devez posséder une carte de crédit valide pour effectuer une réservation s…" at bounding box center [331, 391] width 299 height 28
click at [288, 403] on div "Vous devez posséder une carte de crédit valide pour effectuer une réservation s…" at bounding box center [331, 391] width 299 height 28
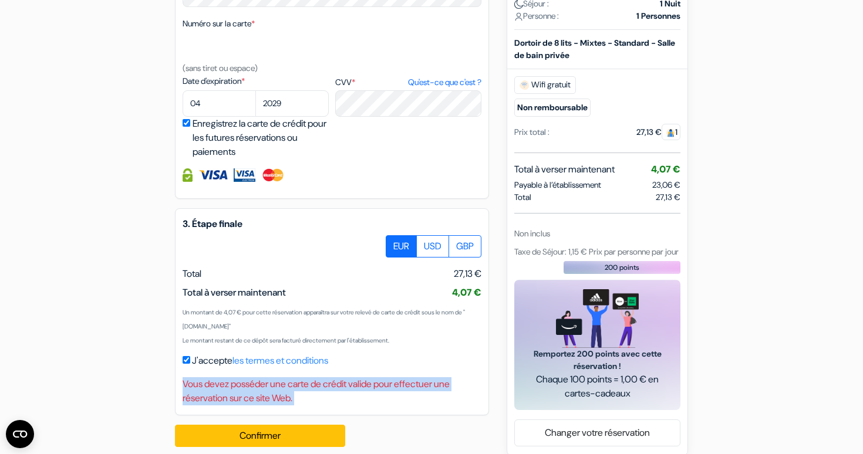
click at [288, 403] on div "Vous devez posséder une carte de crédit valide pour effectuer une réservation s…" at bounding box center [331, 391] width 299 height 28
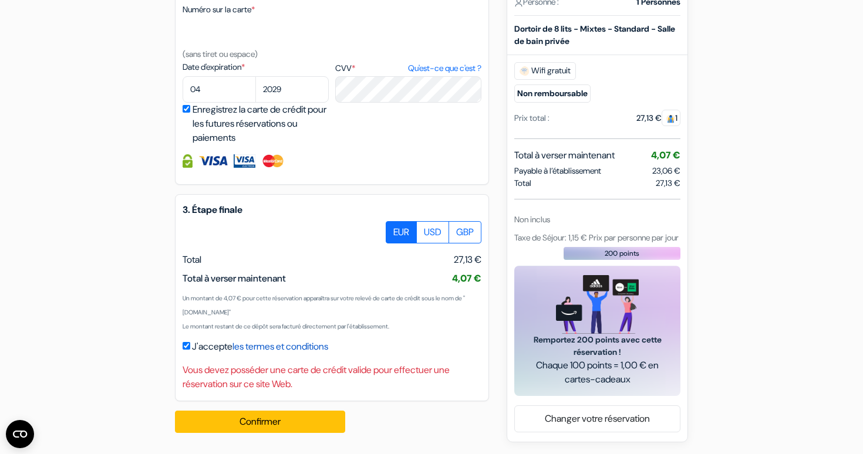
scroll to position [657, 0]
click at [297, 344] on link "les termes et conditions" at bounding box center [280, 346] width 96 height 12
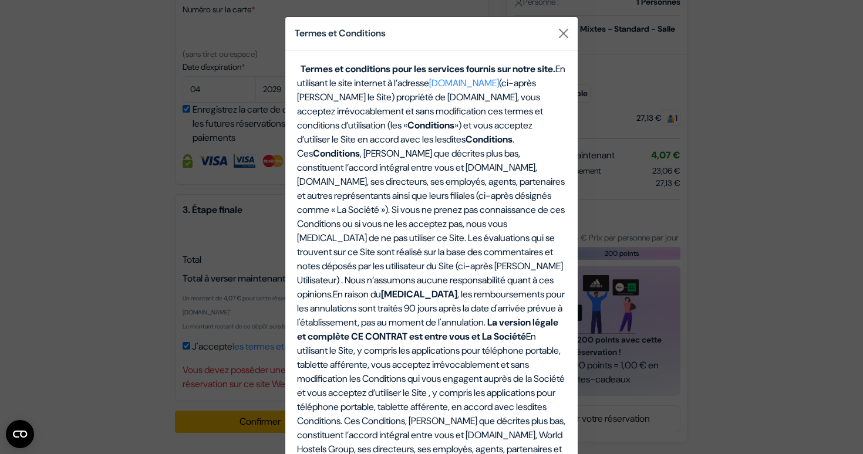
scroll to position [0, 0]
click at [565, 36] on button "Close" at bounding box center [563, 33] width 19 height 19
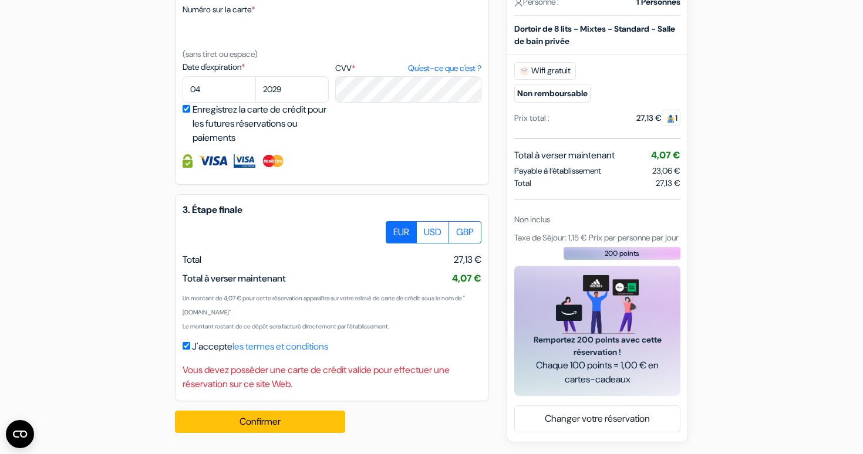
scroll to position [657, 0]
click at [563, 417] on link "Changer votre réservation" at bounding box center [597, 419] width 165 height 22
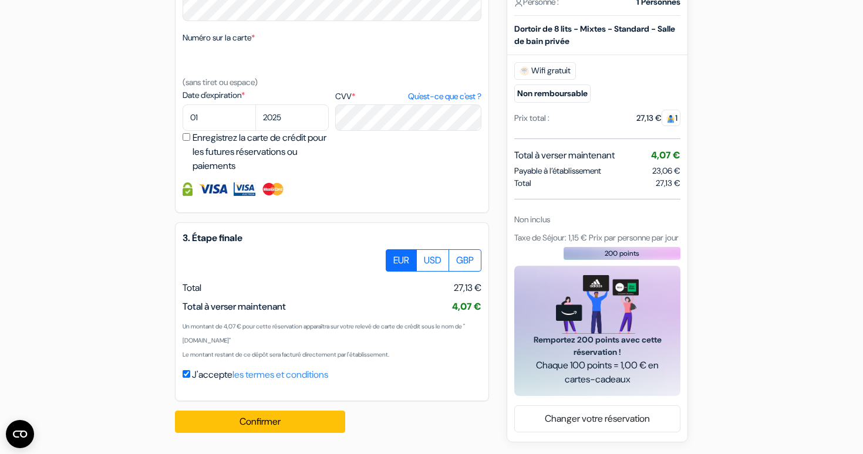
scroll to position [595, 0]
click at [292, 421] on button "Confirmer Loading..." at bounding box center [260, 422] width 170 height 22
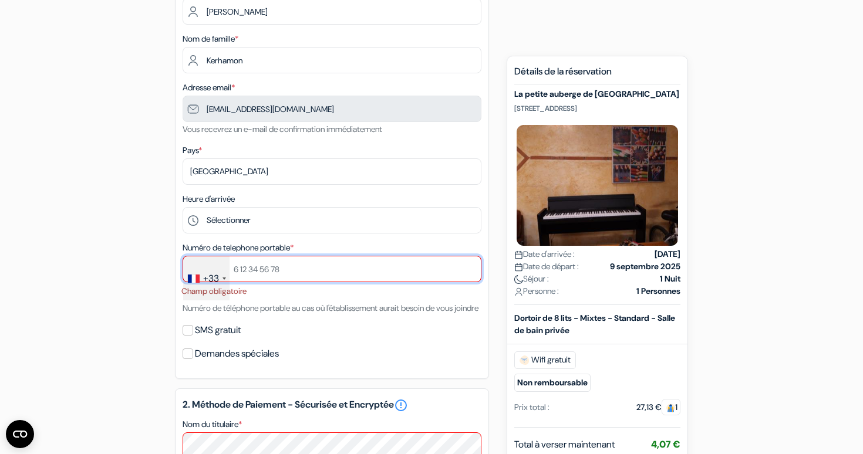
scroll to position [245, 0]
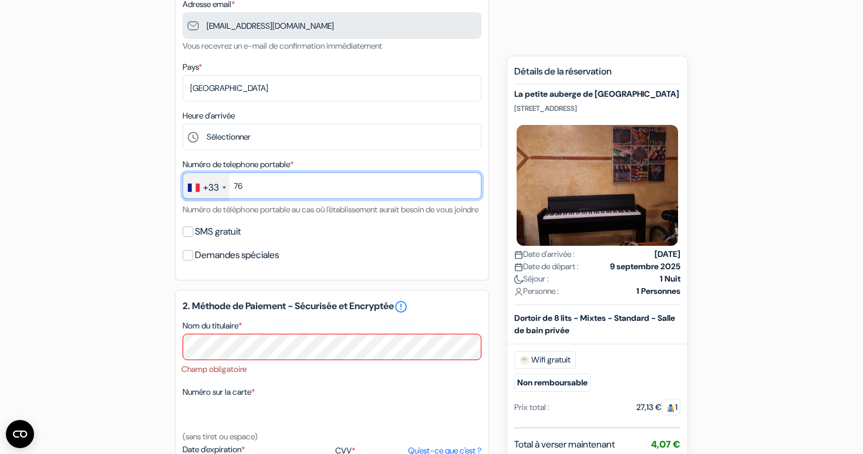
type input "7"
type input "7 68 81 88 94"
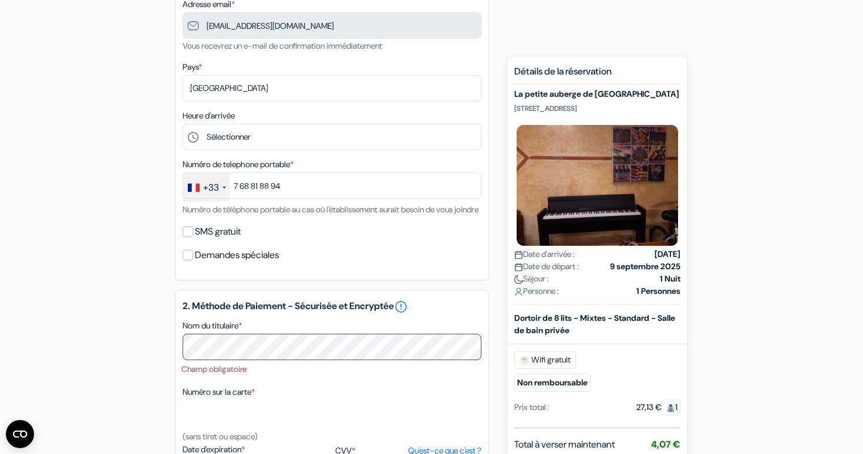
click at [139, 249] on div "add_box La petite auberge de Saint-Sernin 17 rue d'Embarthe, Toulouse, France D…" at bounding box center [431, 339] width 775 height 955
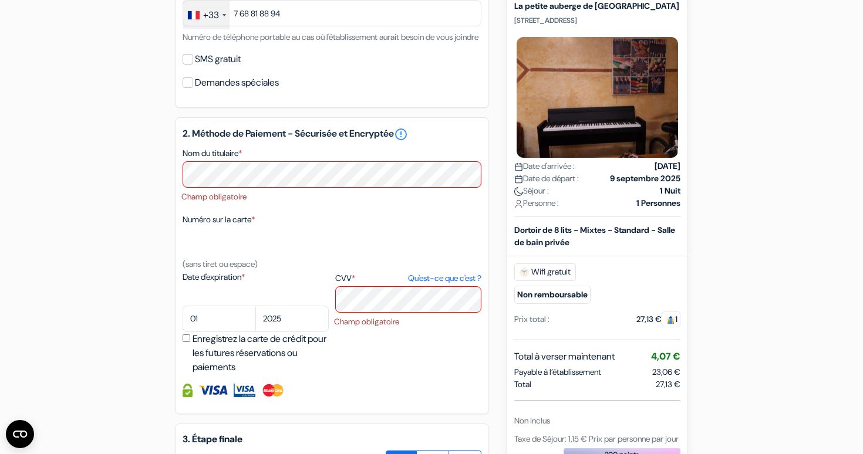
scroll to position [423, 0]
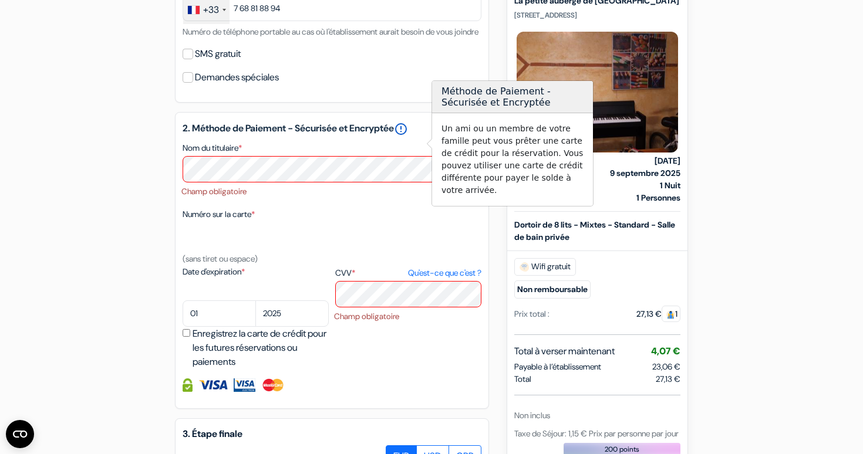
click at [408, 136] on link "error_outline" at bounding box center [401, 129] width 14 height 14
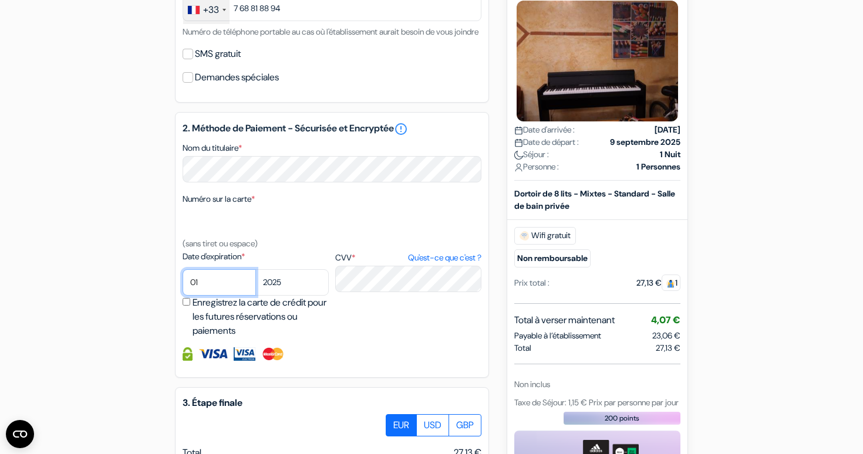
select select "04"
select select "2029"
click at [272, 361] on img at bounding box center [273, 353] width 24 height 13
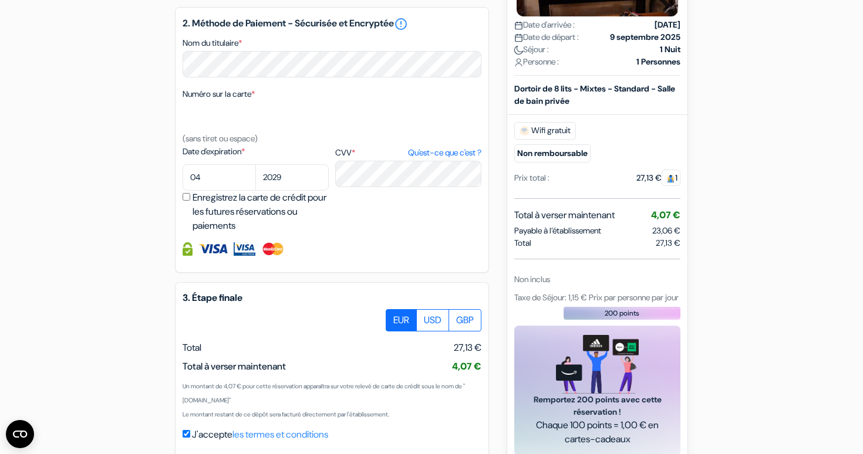
scroll to position [530, 0]
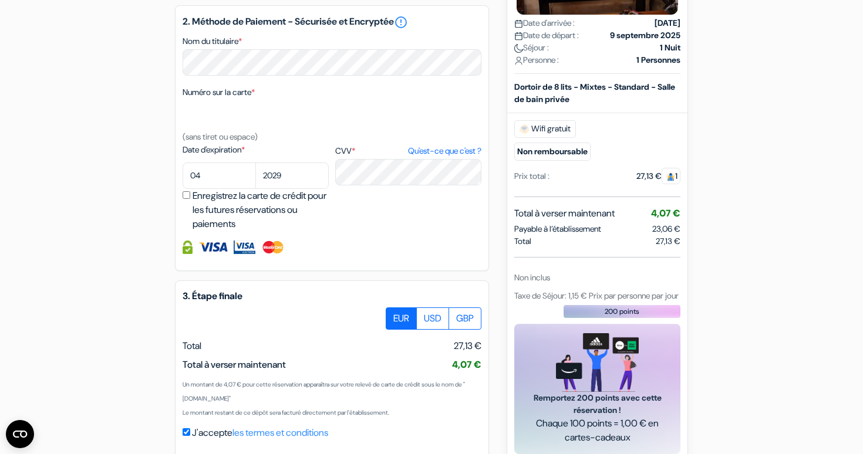
click at [303, 254] on div "2. Méthode de Paiement - Sécurisée et Encryptée error_outline Nom du titulaire …" at bounding box center [332, 138] width 314 height 266
click at [262, 254] on img at bounding box center [273, 247] width 24 height 13
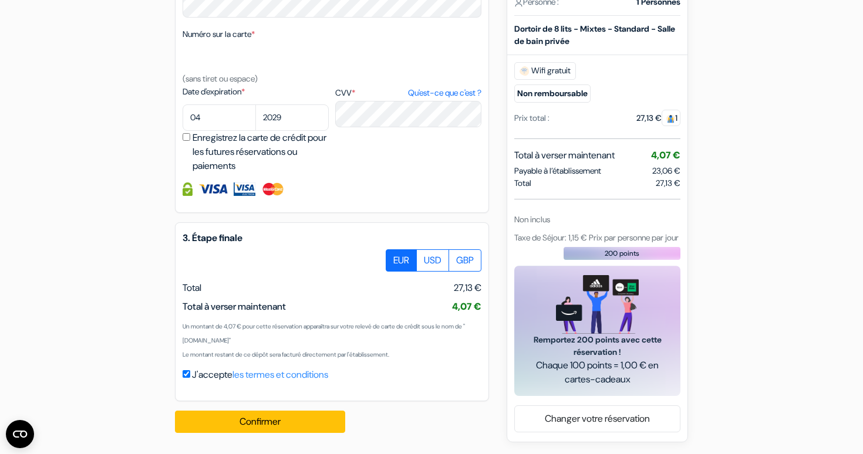
scroll to position [602, 0]
click at [299, 420] on button "Confirmer Loading..." at bounding box center [260, 422] width 170 height 22
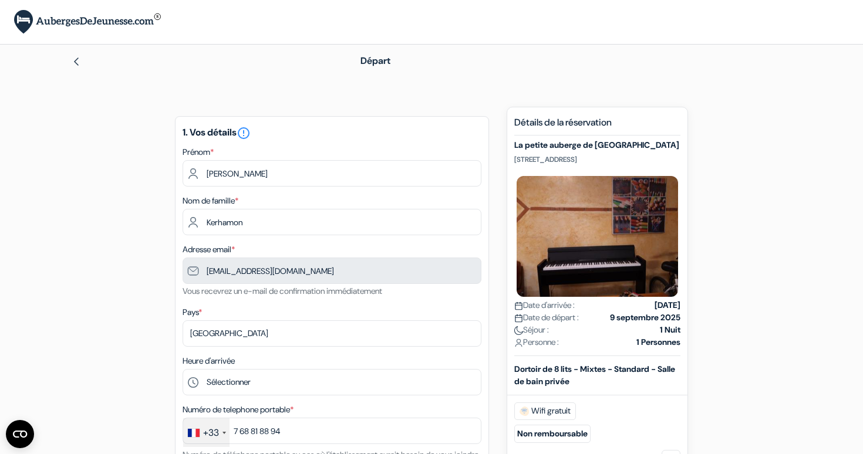
scroll to position [0, 0]
